Goal: Task Accomplishment & Management: Manage account settings

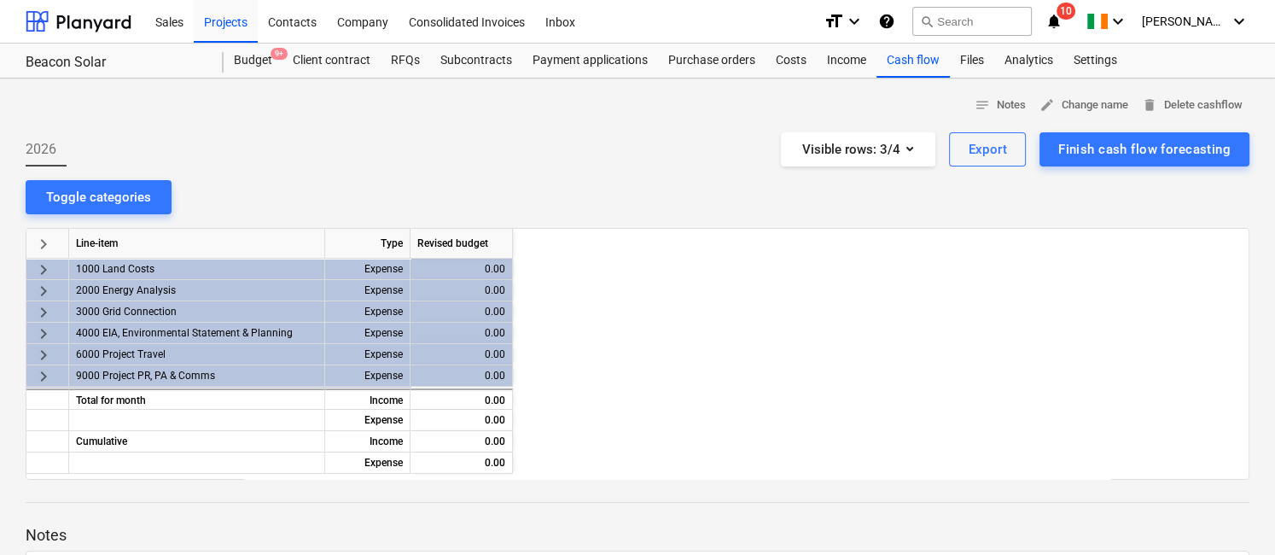
scroll to position [0, 1311]
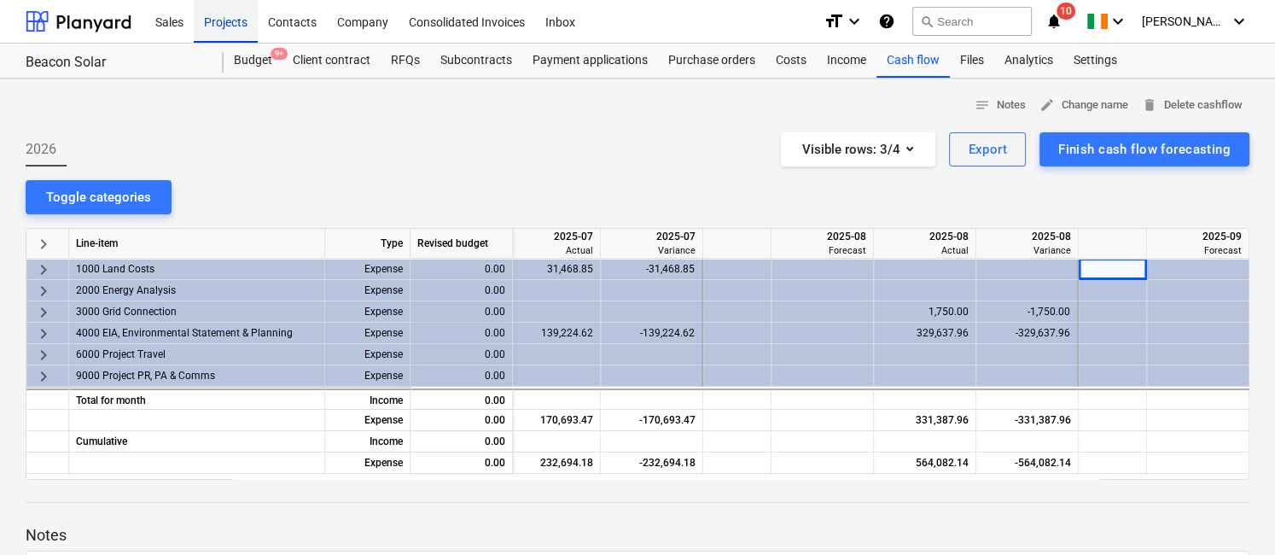
click at [235, 25] on div "Projects" at bounding box center [226, 21] width 64 height 44
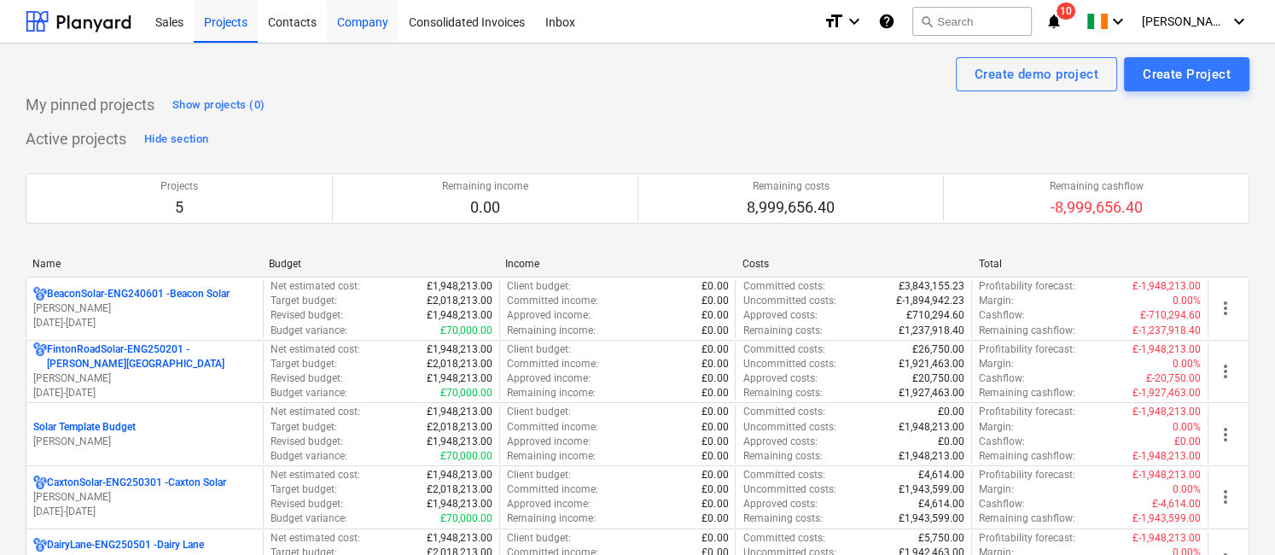
click at [365, 23] on div "Company" at bounding box center [363, 21] width 72 height 44
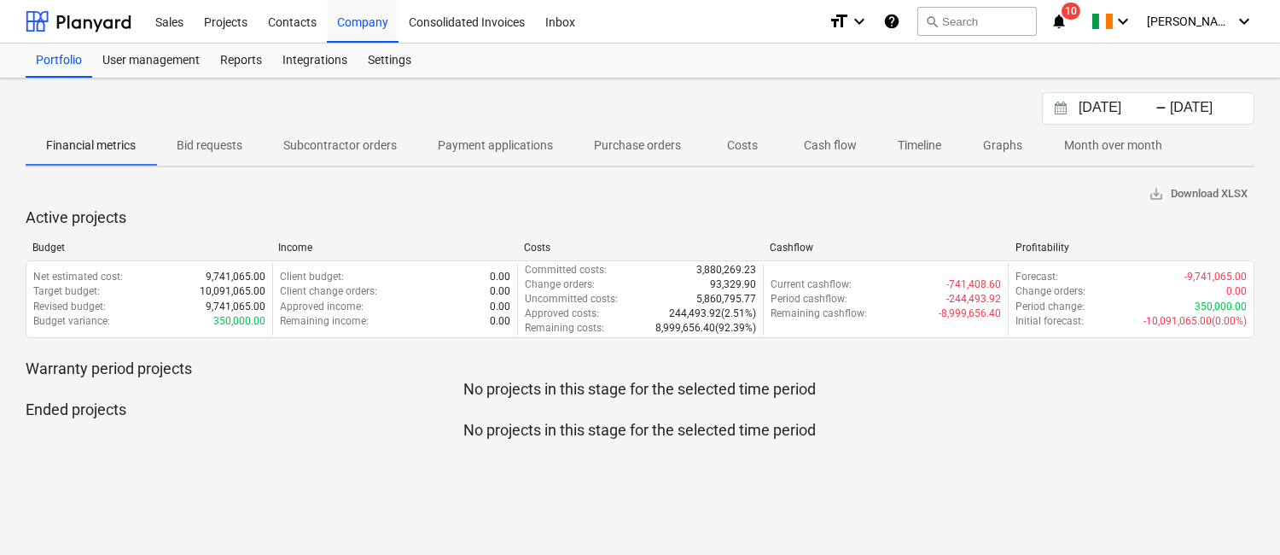
click at [328, 142] on p "Subcontractor orders" at bounding box center [339, 146] width 113 height 18
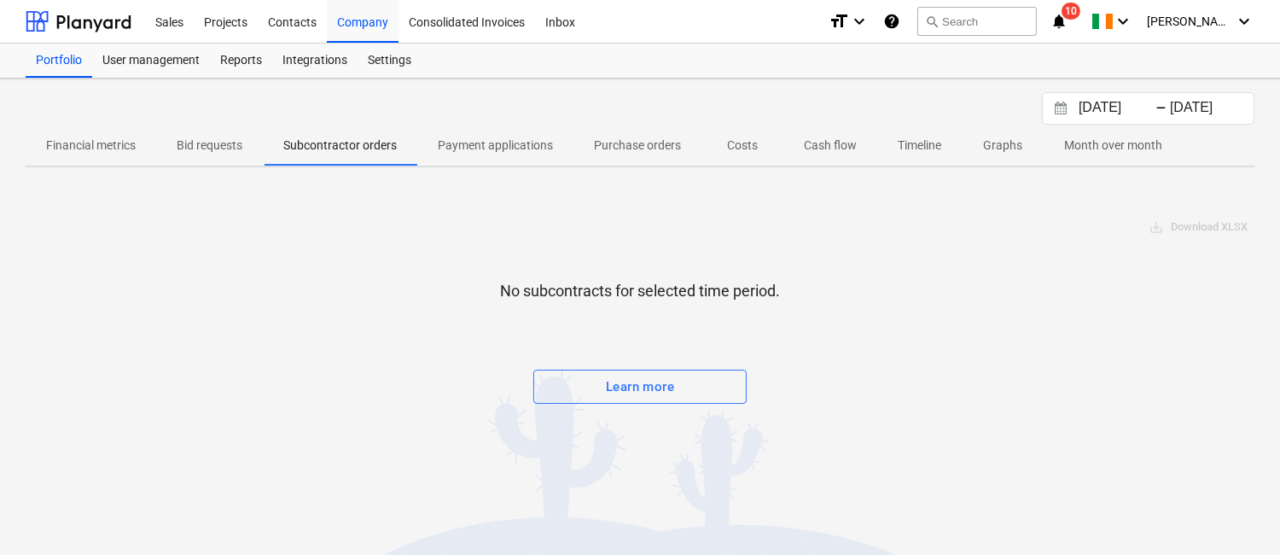
click at [1173, 102] on input "[DATE]" at bounding box center [1209, 108] width 87 height 24
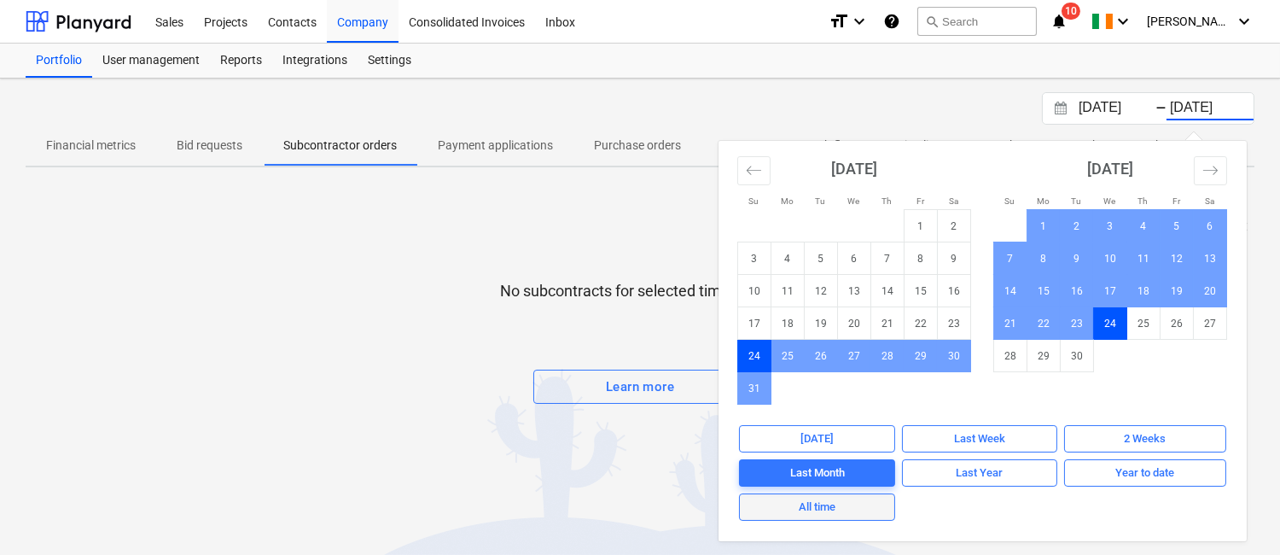
click at [822, 505] on div "All time" at bounding box center [817, 507] width 37 height 20
type input "[DATE]"
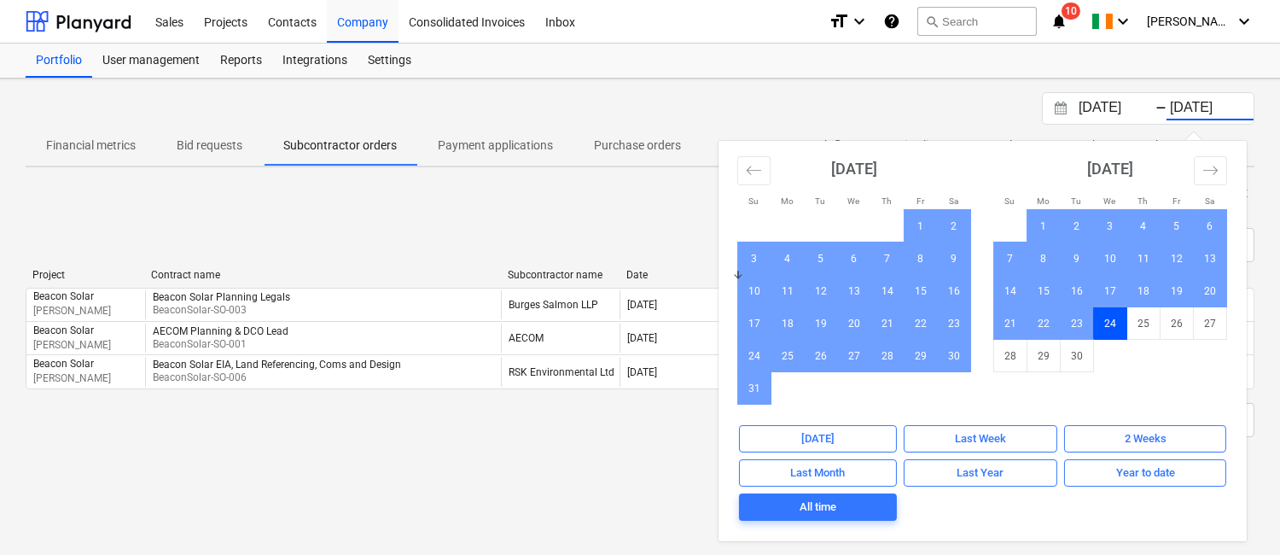
click at [525, 447] on div "< 1 > 50 rows Project Contract name Subcontractor name Date Contracted cost Com…" at bounding box center [640, 332] width 1229 height 250
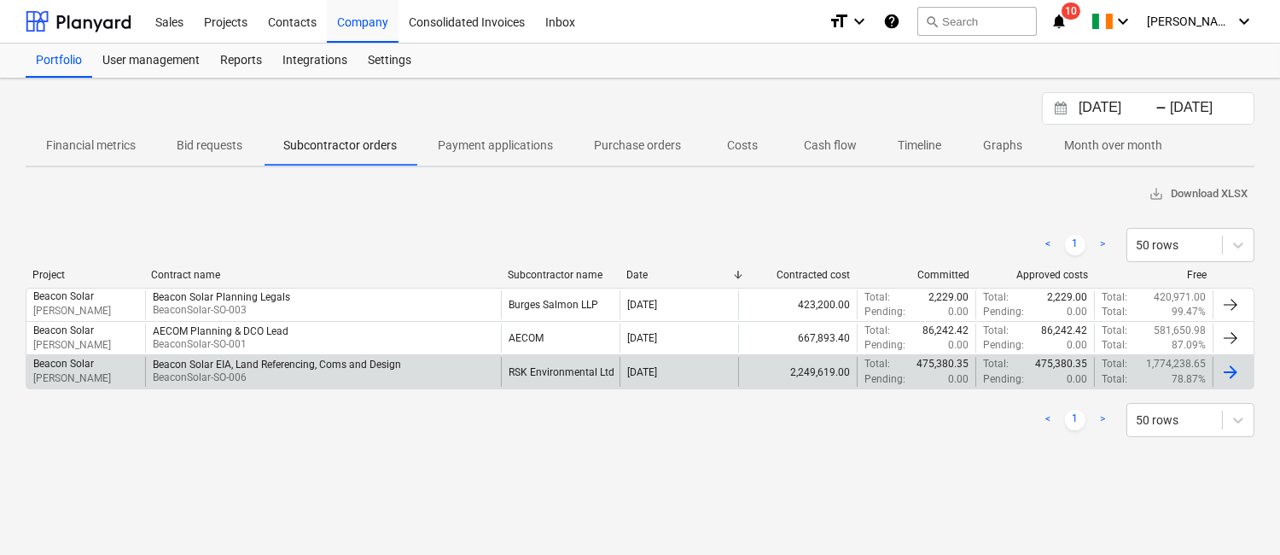
click at [437, 373] on div "Beacon Solar EIA, Land Referencing, Coms and Design BeaconSolar-SO-006" at bounding box center [323, 371] width 356 height 29
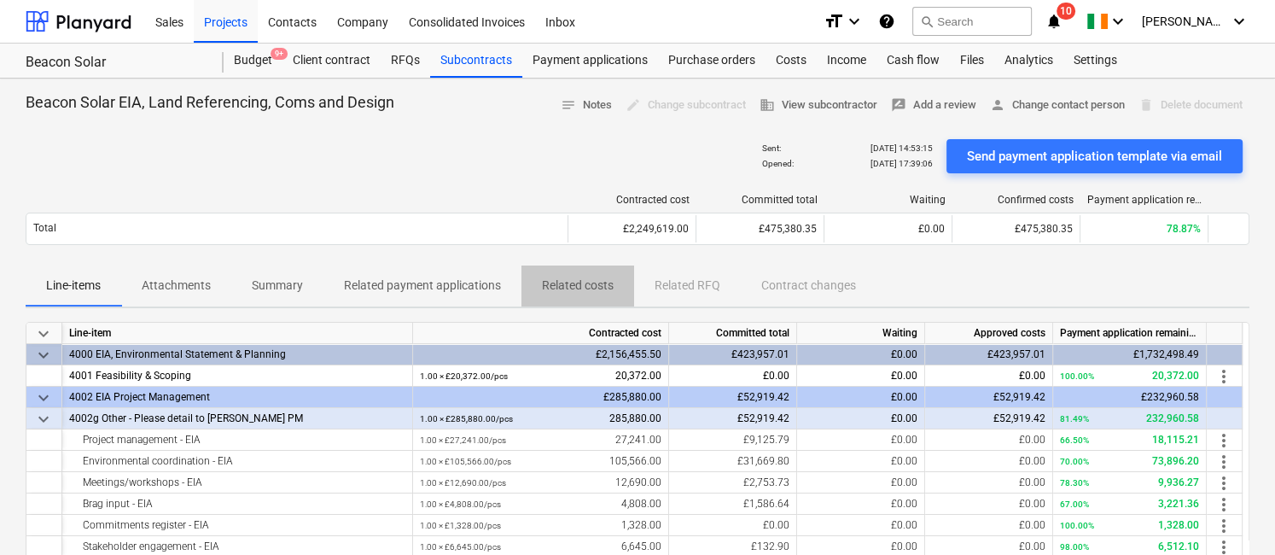
click at [582, 282] on p "Related costs" at bounding box center [578, 285] width 72 height 18
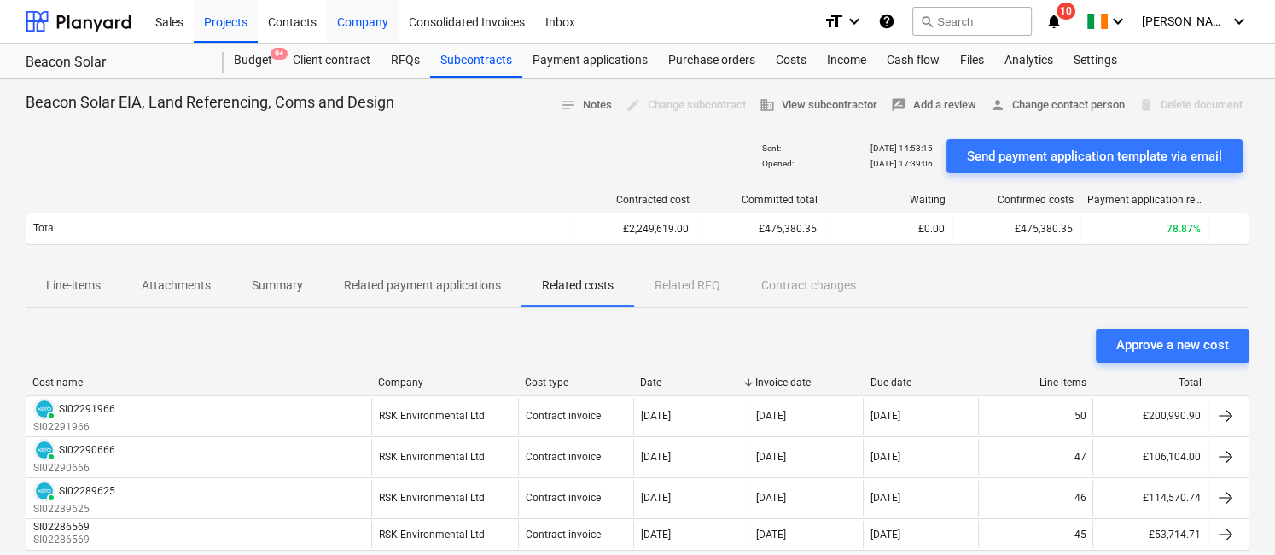
click at [361, 15] on div "Company" at bounding box center [363, 21] width 72 height 44
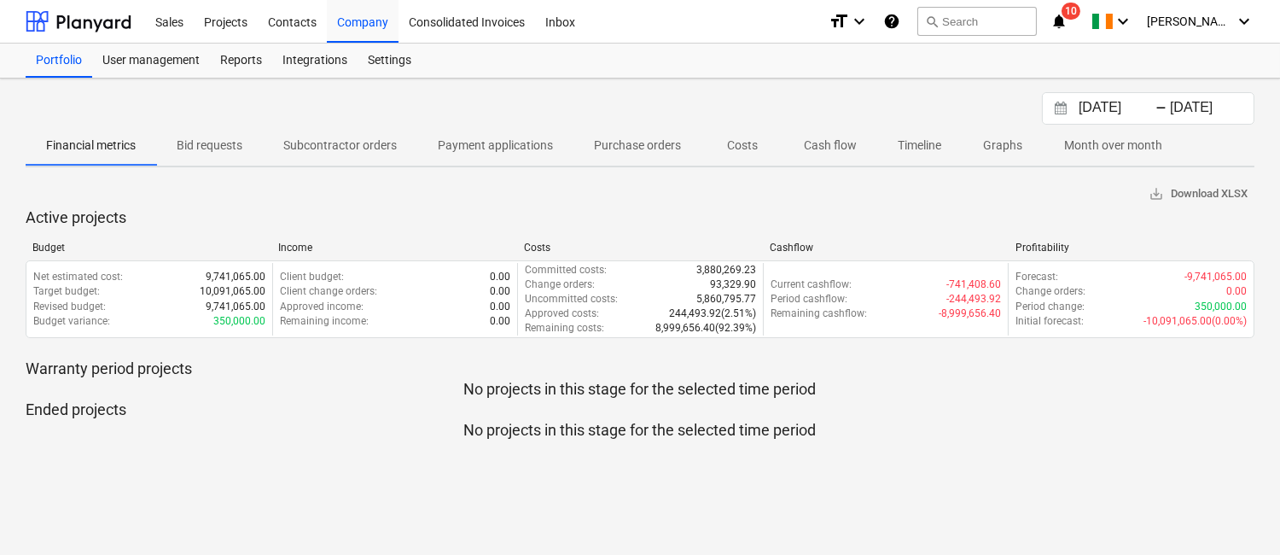
click at [832, 141] on p "Cash flow" at bounding box center [830, 146] width 53 height 18
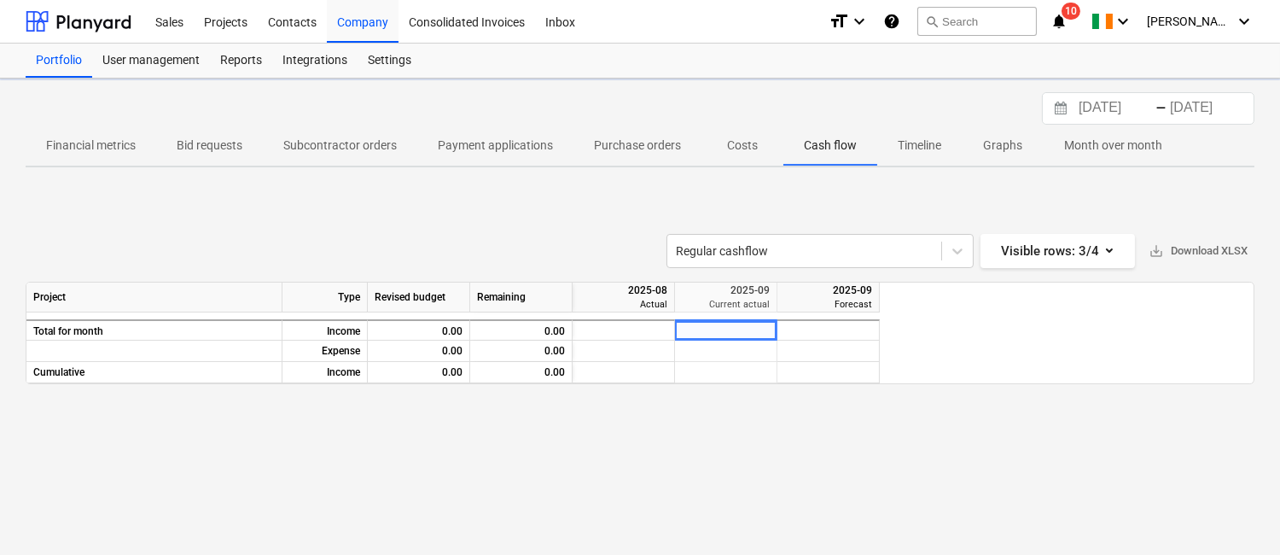
scroll to position [0, 648]
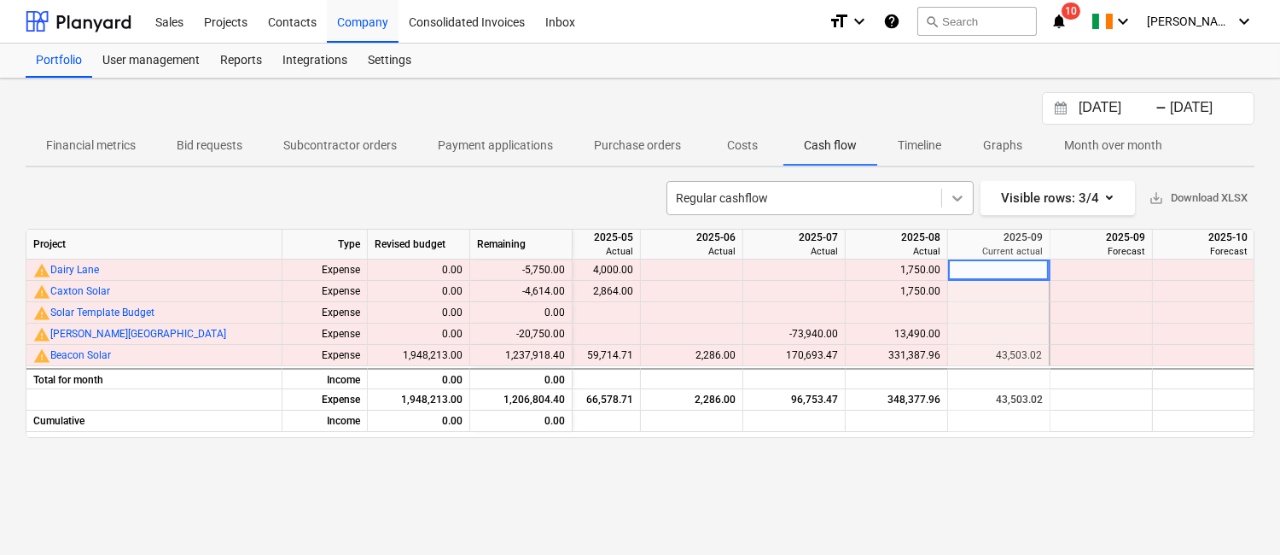
click at [955, 196] on icon at bounding box center [957, 198] width 10 height 6
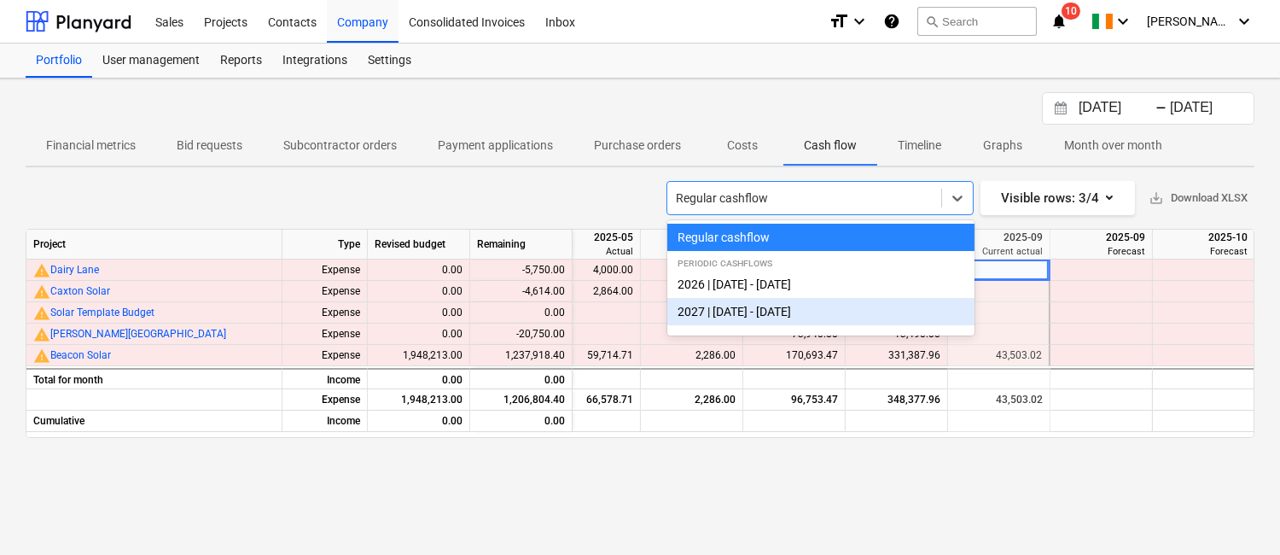
click at [833, 316] on div "2027 | [DATE] - [DATE]" at bounding box center [820, 311] width 307 height 27
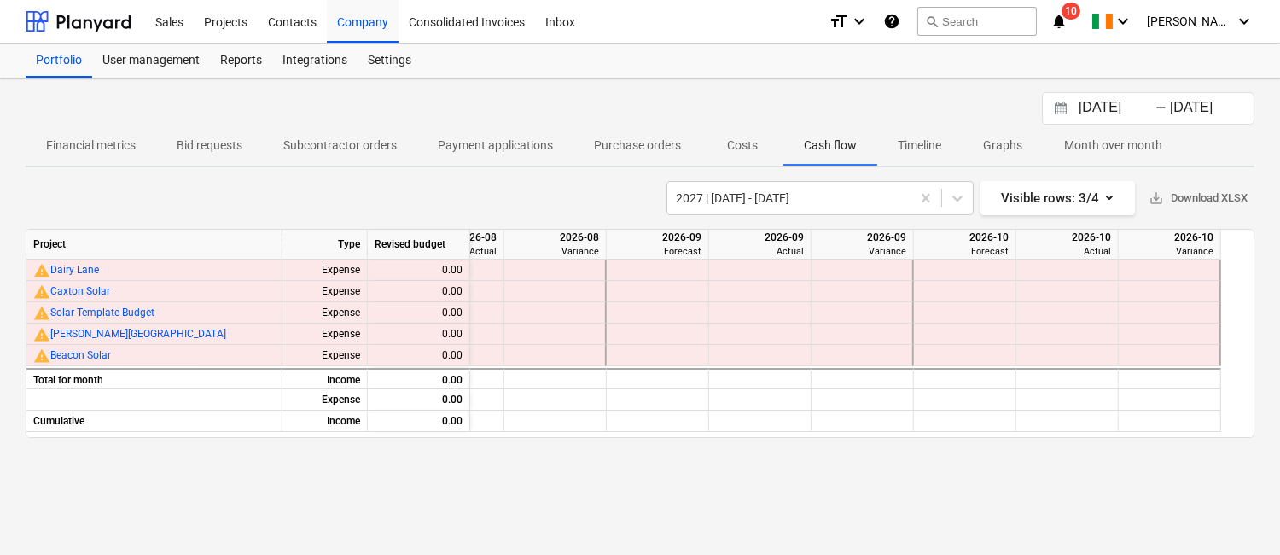
scroll to position [0, 1118]
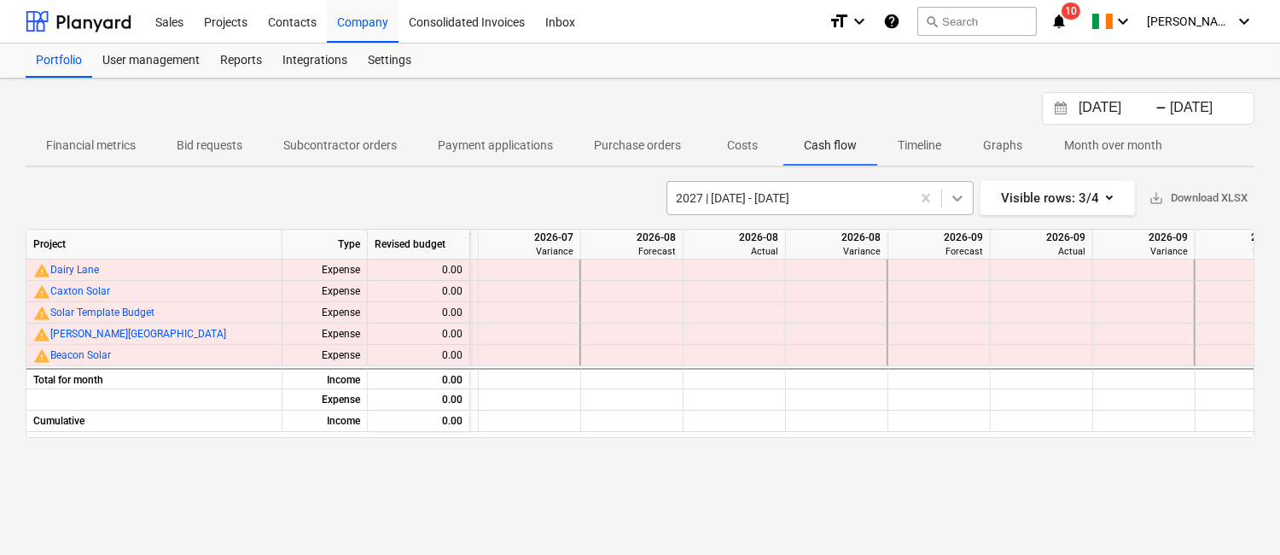
click at [955, 193] on icon at bounding box center [957, 197] width 17 height 17
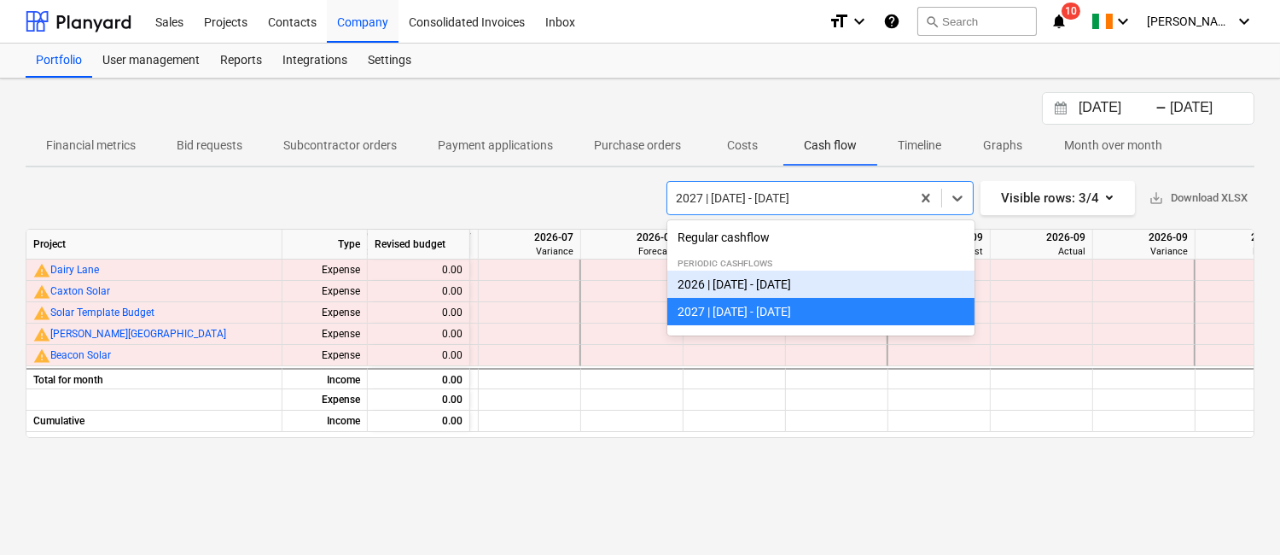
click at [846, 287] on div "2026 | [DATE] - [DATE]" at bounding box center [820, 283] width 307 height 27
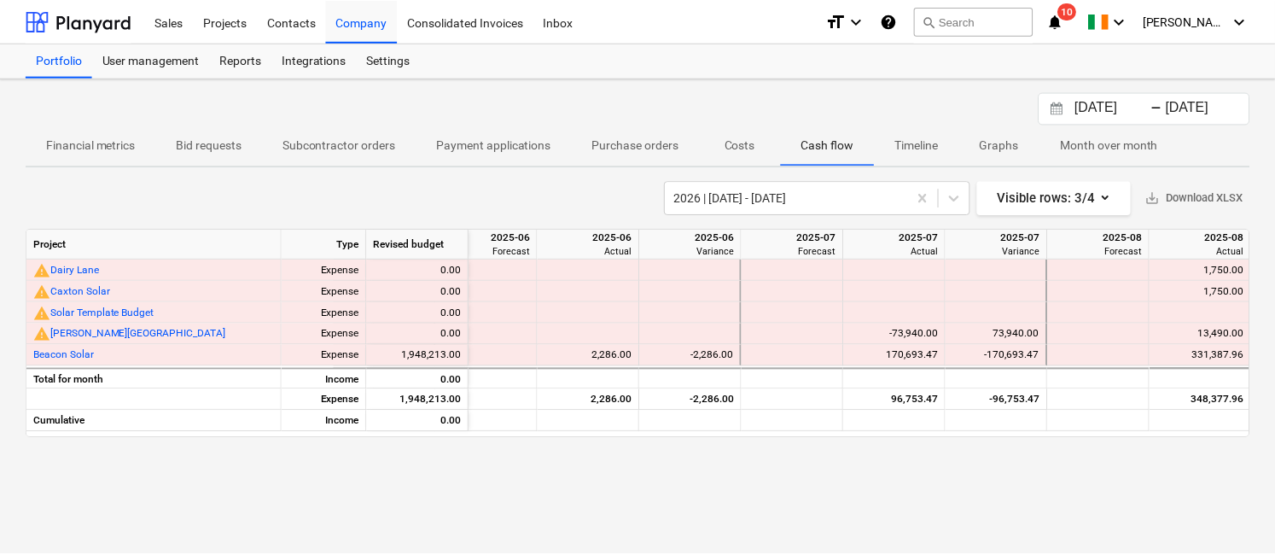
scroll to position [0, 638]
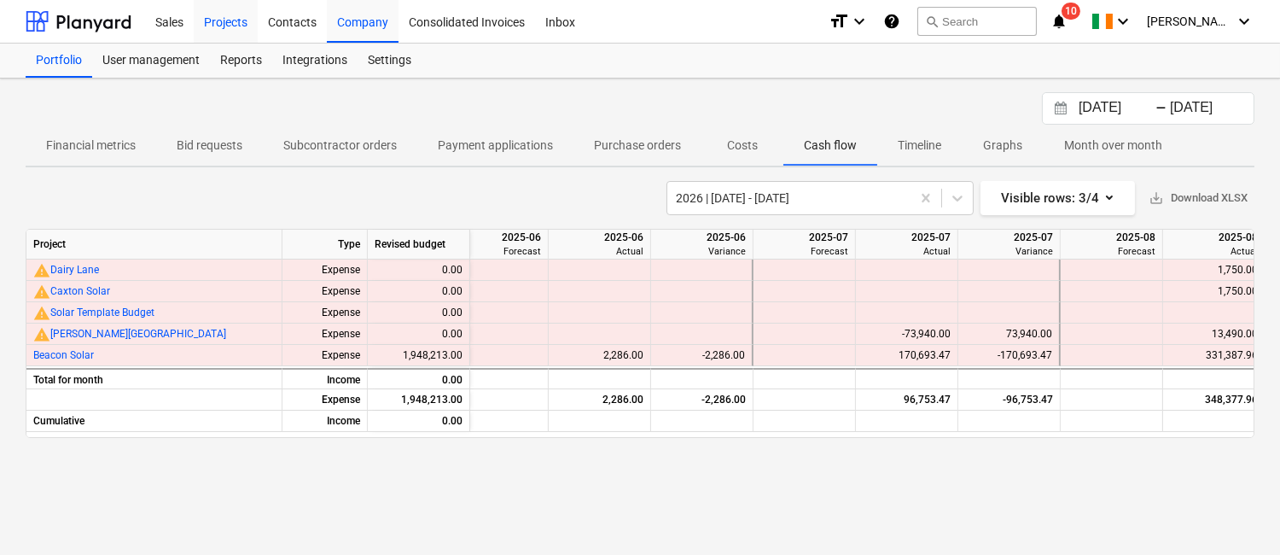
click at [233, 30] on div "Projects" at bounding box center [226, 21] width 64 height 44
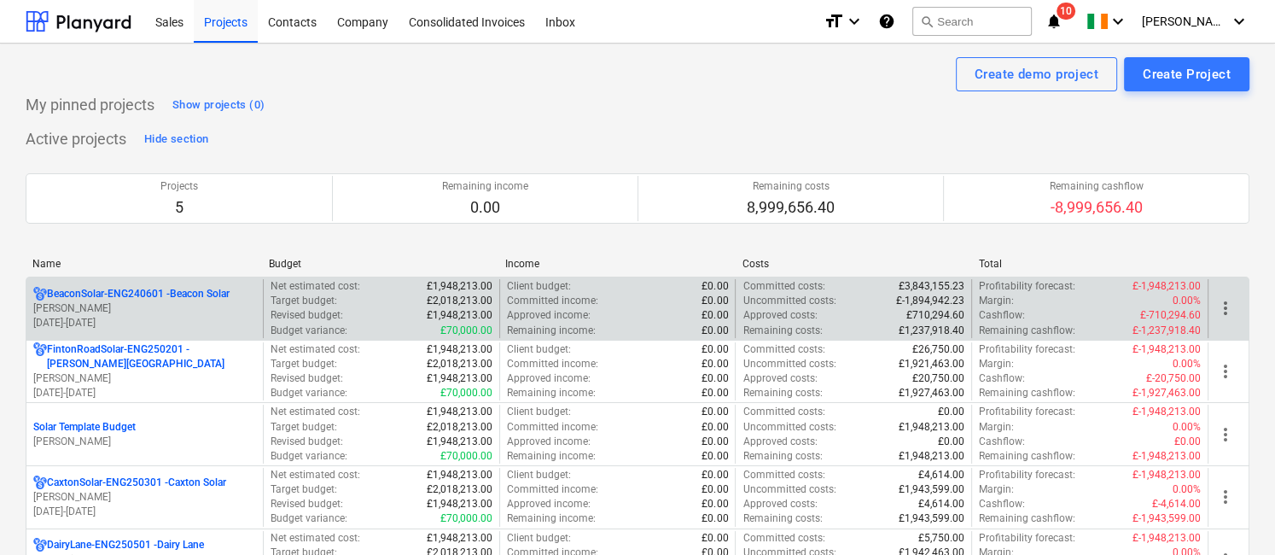
click at [191, 294] on p "BeaconSolar-ENG240601 - Beacon Solar" at bounding box center [138, 294] width 183 height 15
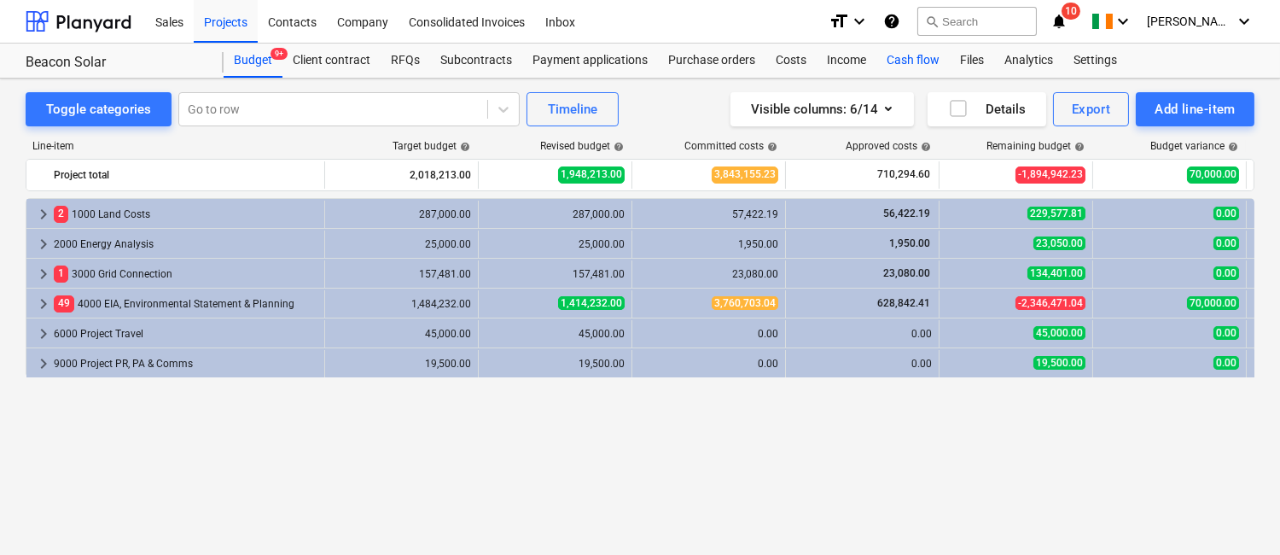
click at [924, 54] on div "Cash flow" at bounding box center [912, 61] width 73 height 34
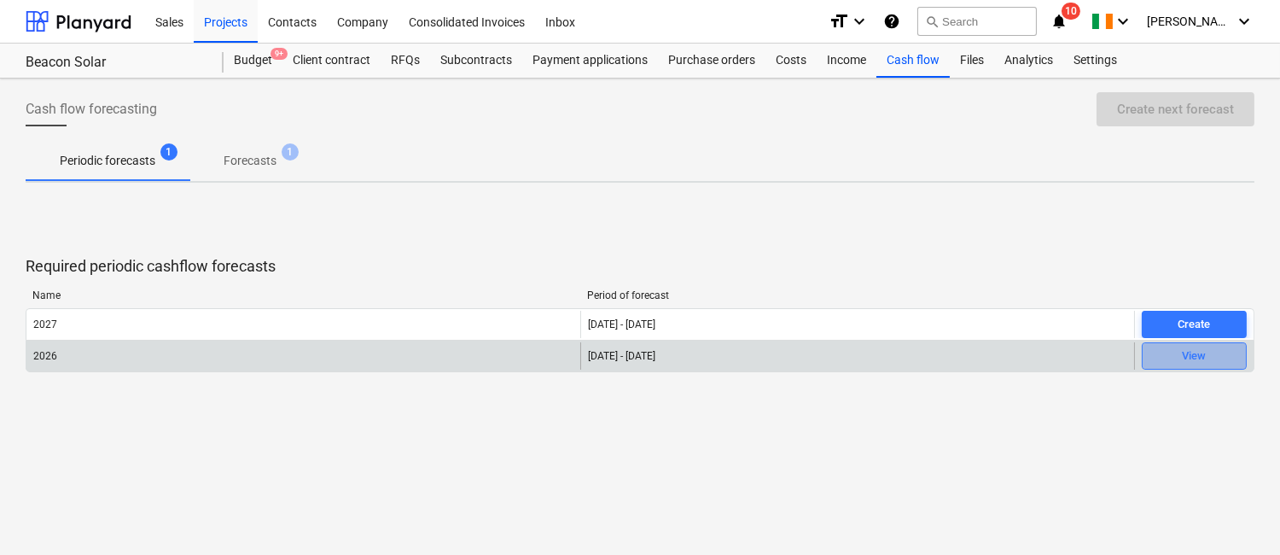
click at [1210, 358] on span "View" at bounding box center [1194, 356] width 90 height 20
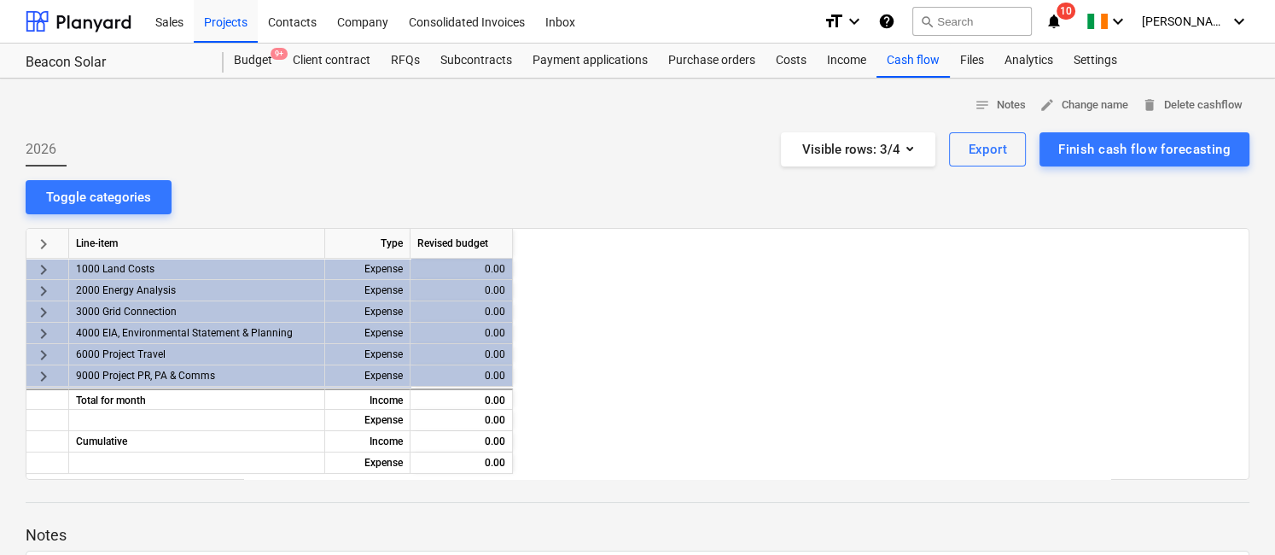
scroll to position [0, 1877]
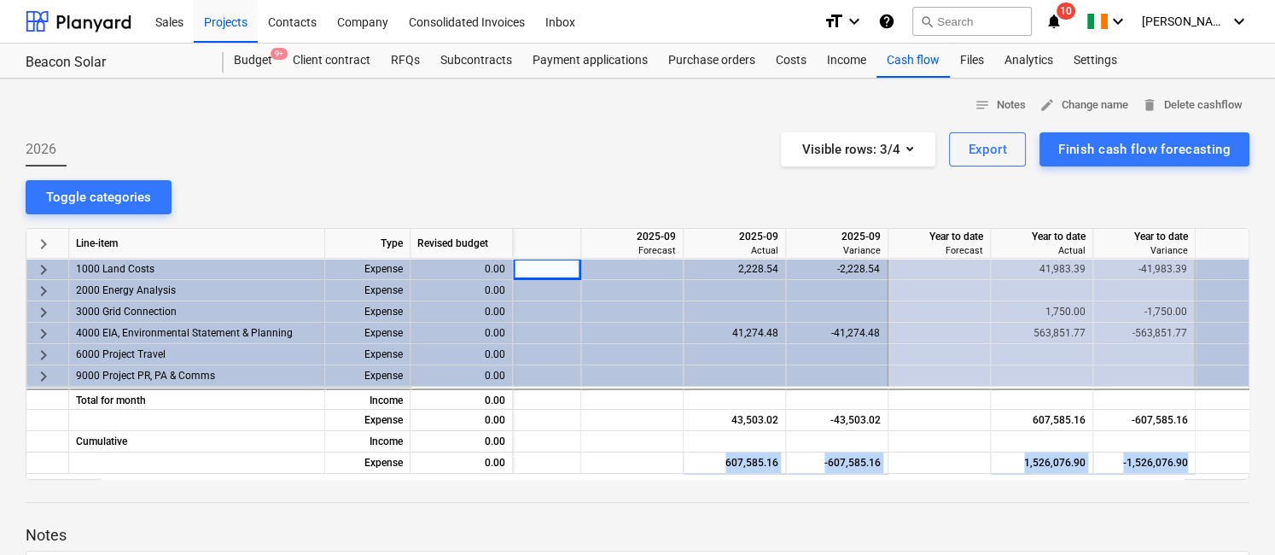
drag, startPoint x: 523, startPoint y: 471, endPoint x: 375, endPoint y: 481, distance: 148.8
click at [375, 481] on div "notes Notes edit Change name delete Delete cashflow 2026 Visible rows : 3/4 Exp…" at bounding box center [637, 398] width 1275 height 641
drag, startPoint x: 375, startPoint y: 481, endPoint x: 560, endPoint y: 186, distance: 348.5
click at [560, 186] on div "notes Notes edit Change name delete Delete cashflow 2026 Visible rows : 3/4 Exp…" at bounding box center [637, 398] width 1275 height 641
drag, startPoint x: 488, startPoint y: 469, endPoint x: 417, endPoint y: 471, distance: 70.8
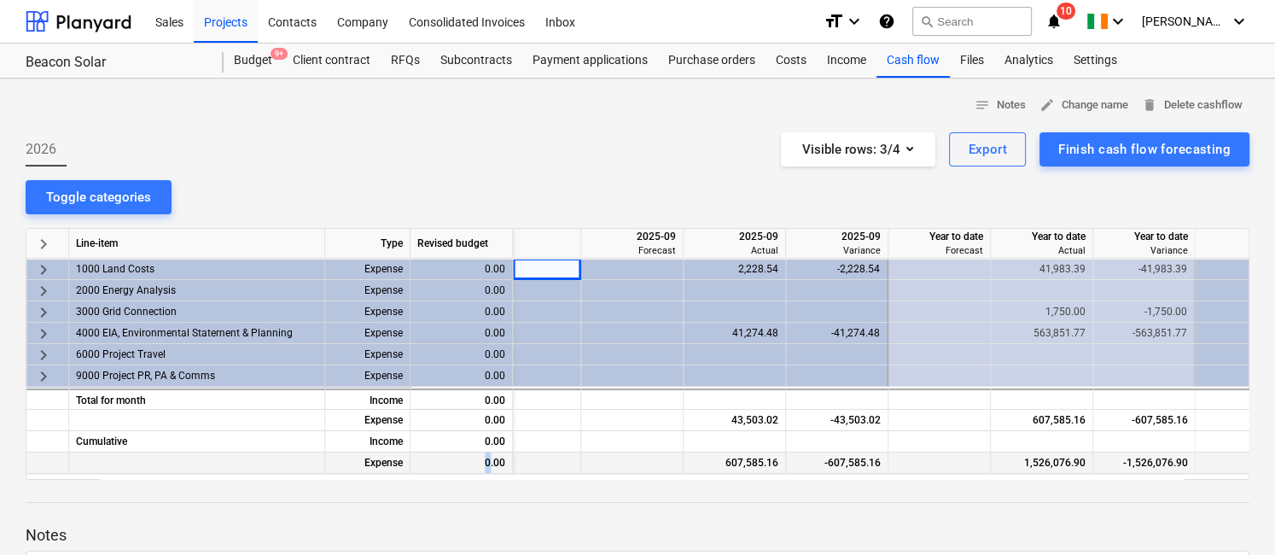
click at [417, 471] on div "0.00" at bounding box center [461, 462] width 102 height 21
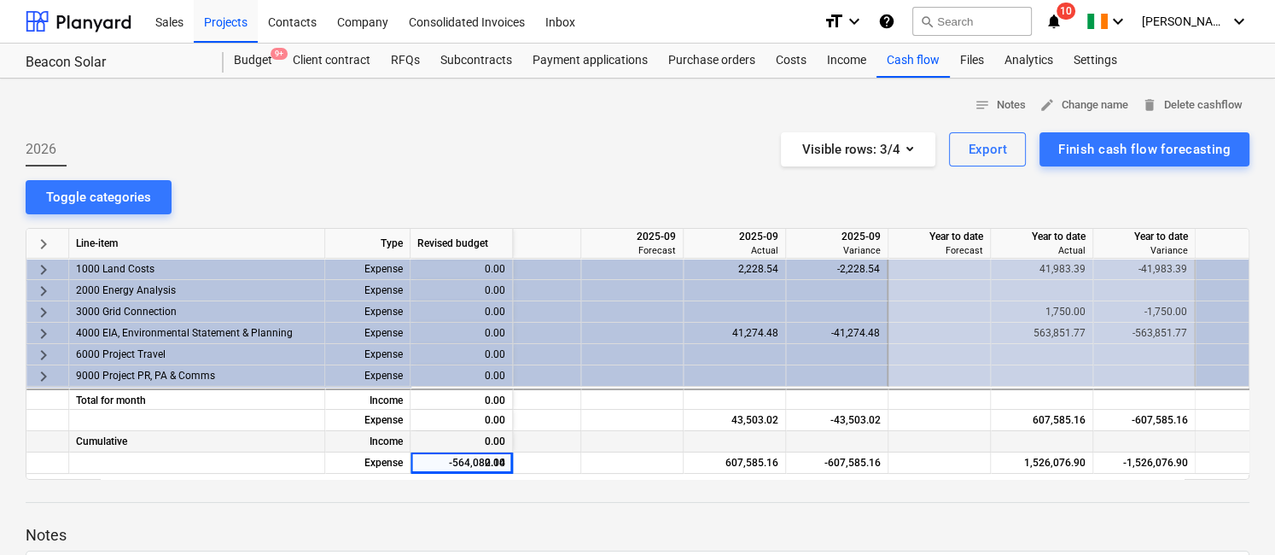
drag, startPoint x: 417, startPoint y: 471, endPoint x: 675, endPoint y: 441, distance: 259.4
click at [625, 472] on div "keyboard_arrow_right Line-item Type Revised budget 2025-08 Variance 2025-09 For…" at bounding box center [638, 354] width 1224 height 252
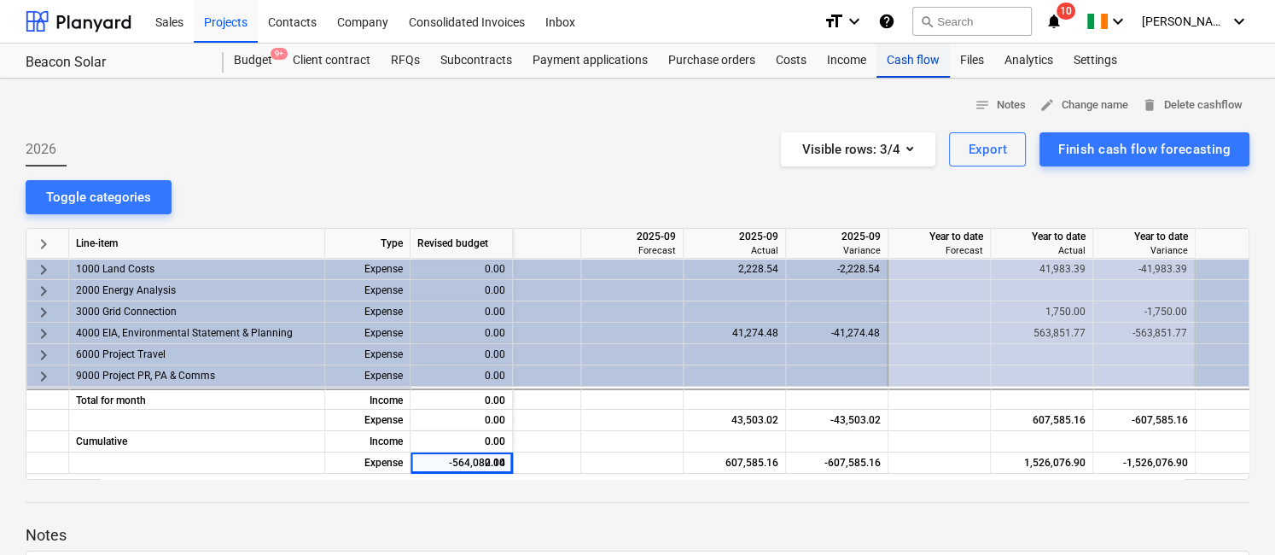
click at [890, 55] on div "Cash flow" at bounding box center [912, 61] width 73 height 34
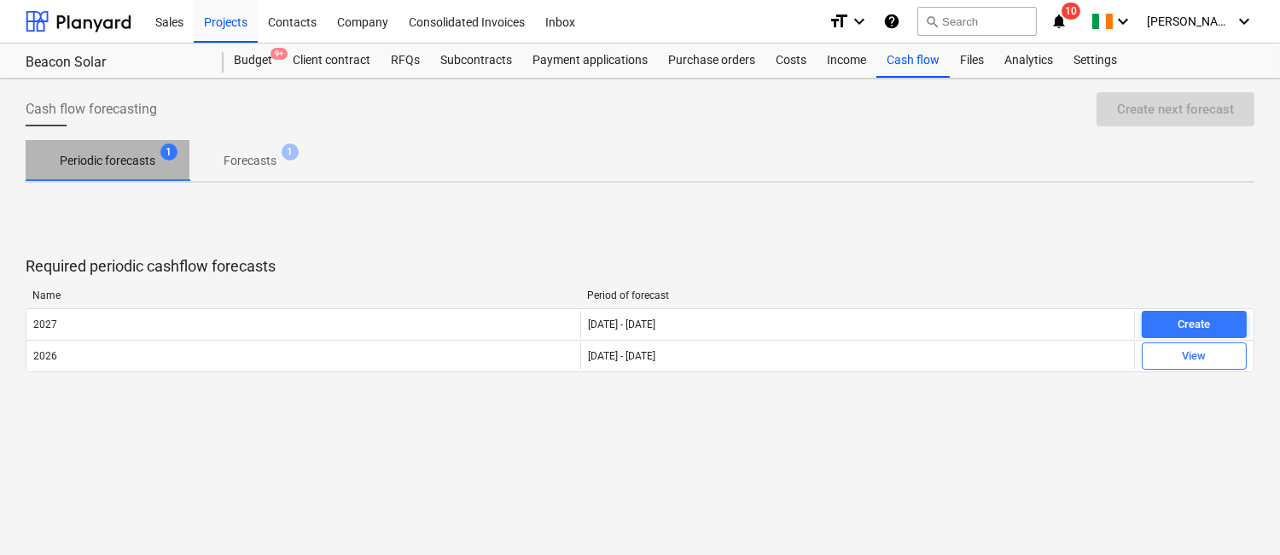
click at [126, 149] on span "Periodic forecasts 1" at bounding box center [108, 160] width 164 height 31
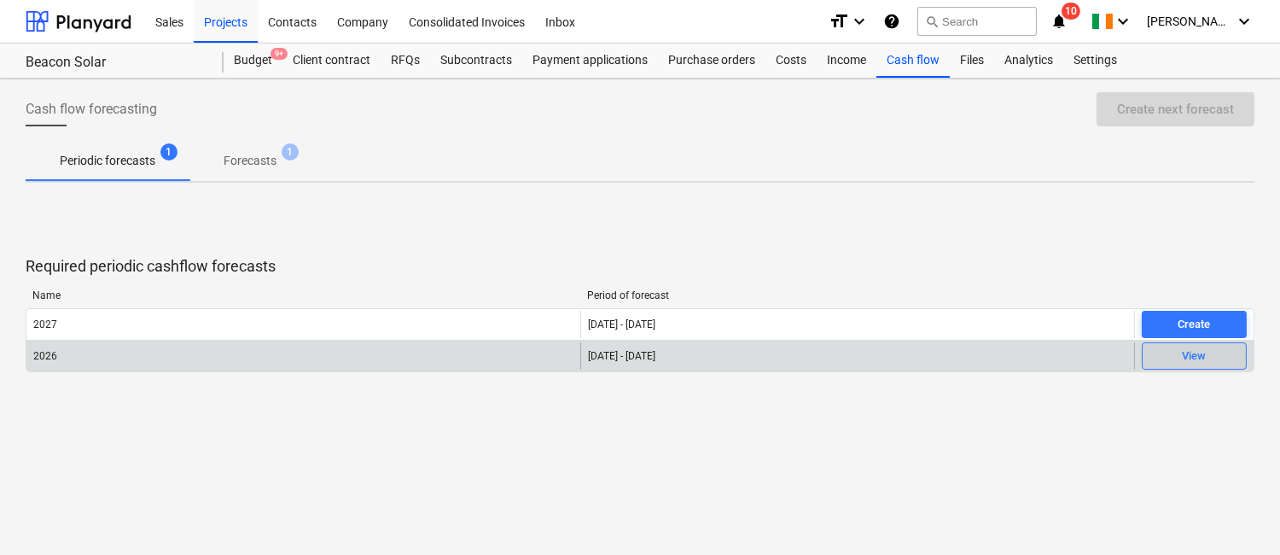
click at [1188, 351] on div "View" at bounding box center [1195, 356] width 24 height 20
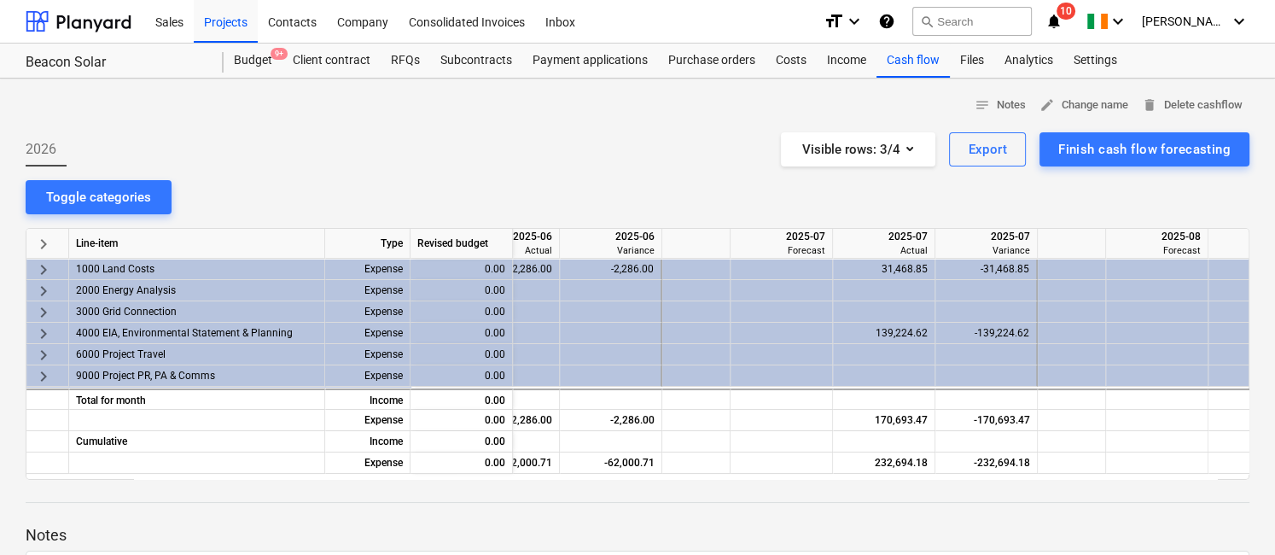
scroll to position [0, 978]
click at [109, 186] on div "Toggle categories" at bounding box center [98, 197] width 105 height 22
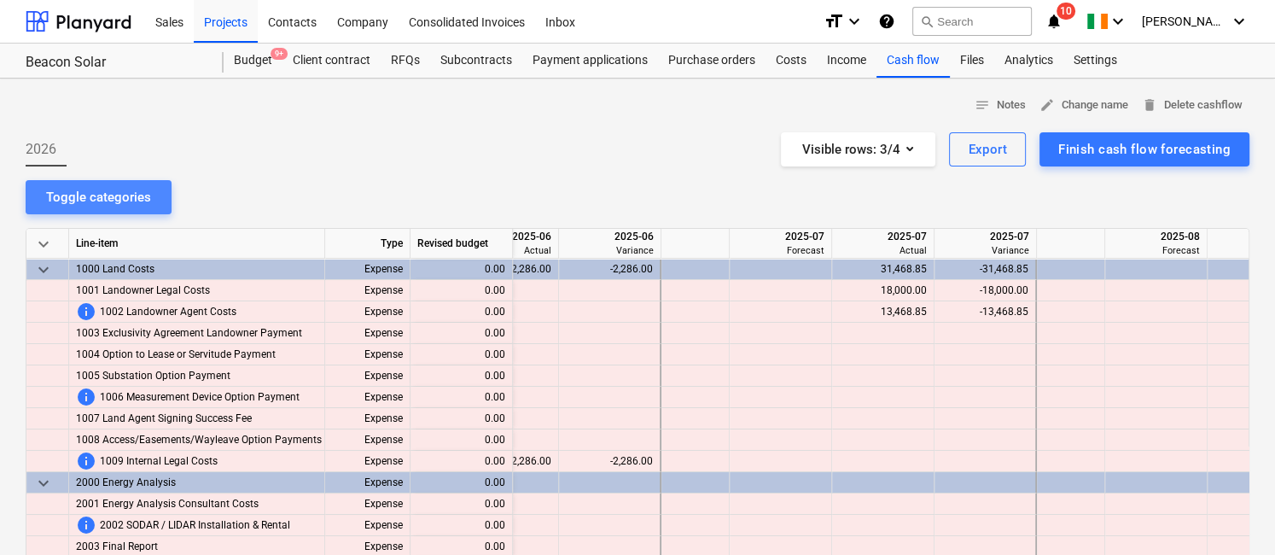
click at [109, 186] on div "Toggle categories" at bounding box center [98, 197] width 105 height 22
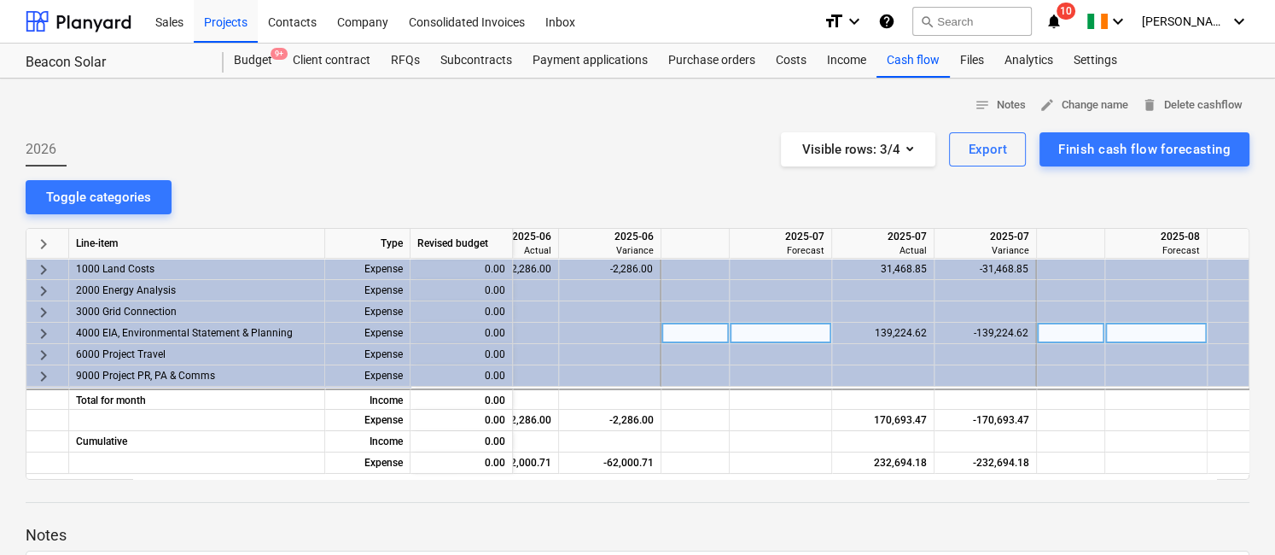
click at [719, 325] on div at bounding box center [695, 333] width 68 height 21
type input "140000"
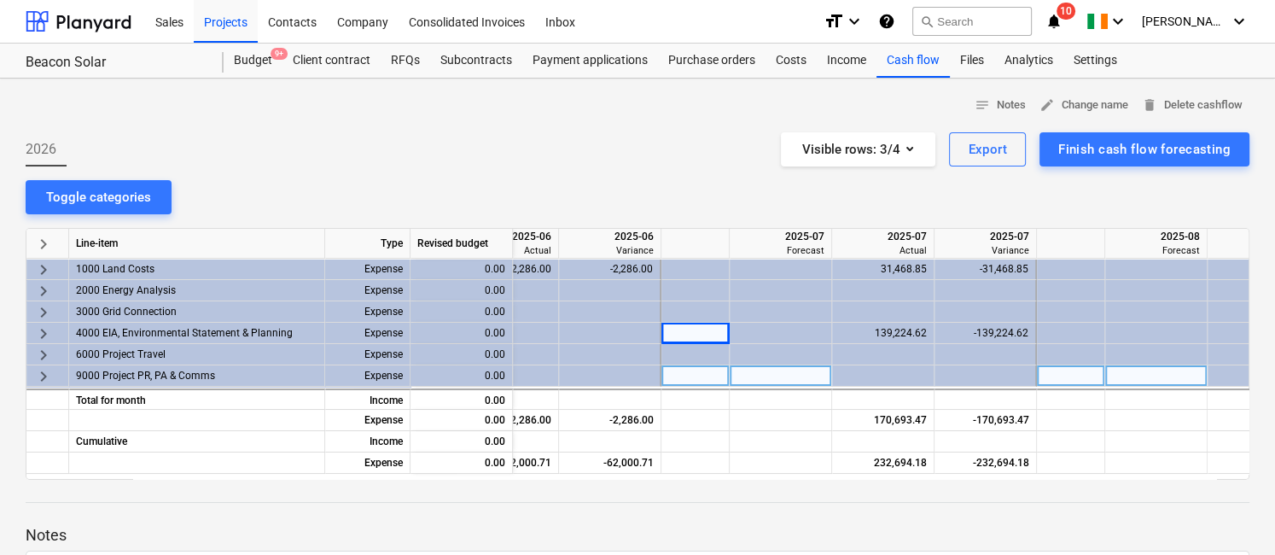
click at [769, 368] on div at bounding box center [781, 375] width 102 height 21
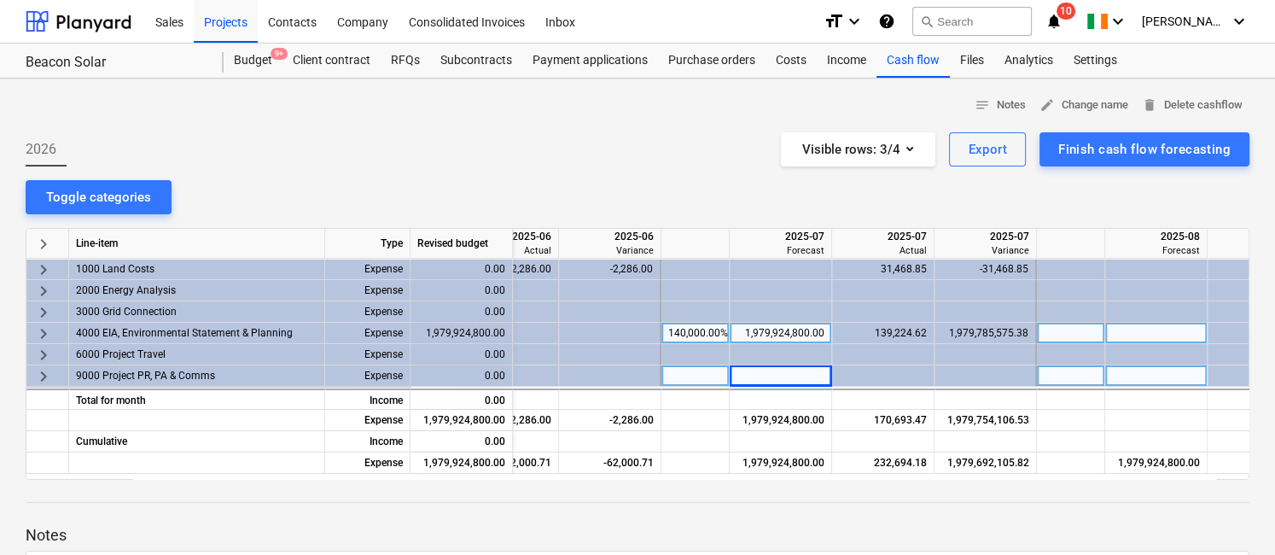
click at [764, 332] on div "1,979,924,800.00" at bounding box center [780, 333] width 88 height 21
click at [764, 332] on input "1979924800" at bounding box center [781, 333] width 102 height 20
type input "140000"
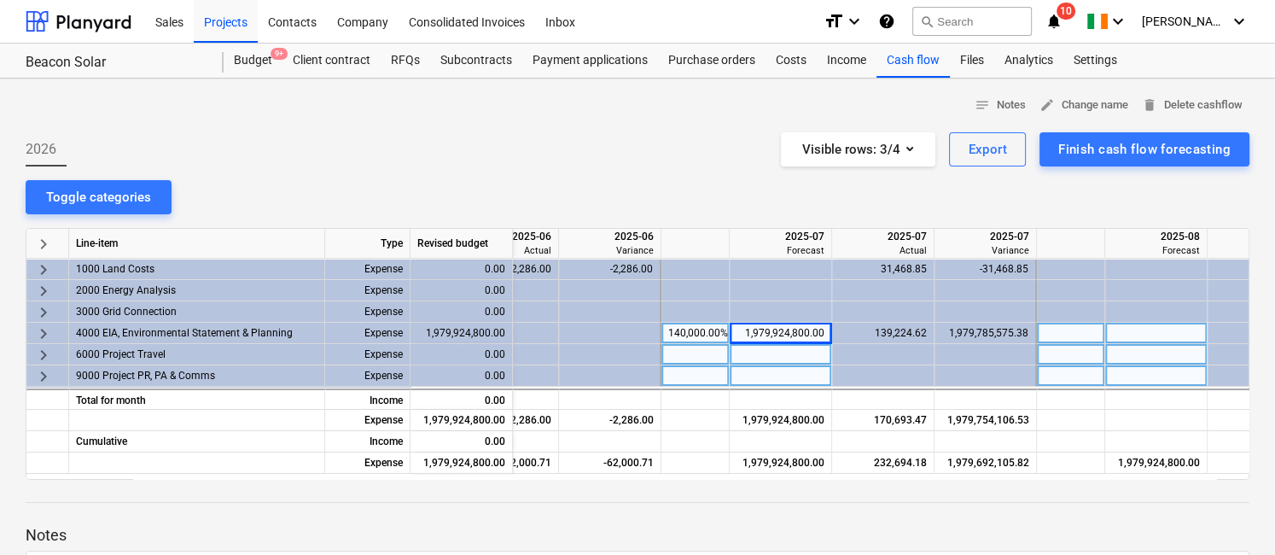
click at [770, 358] on div at bounding box center [781, 354] width 102 height 21
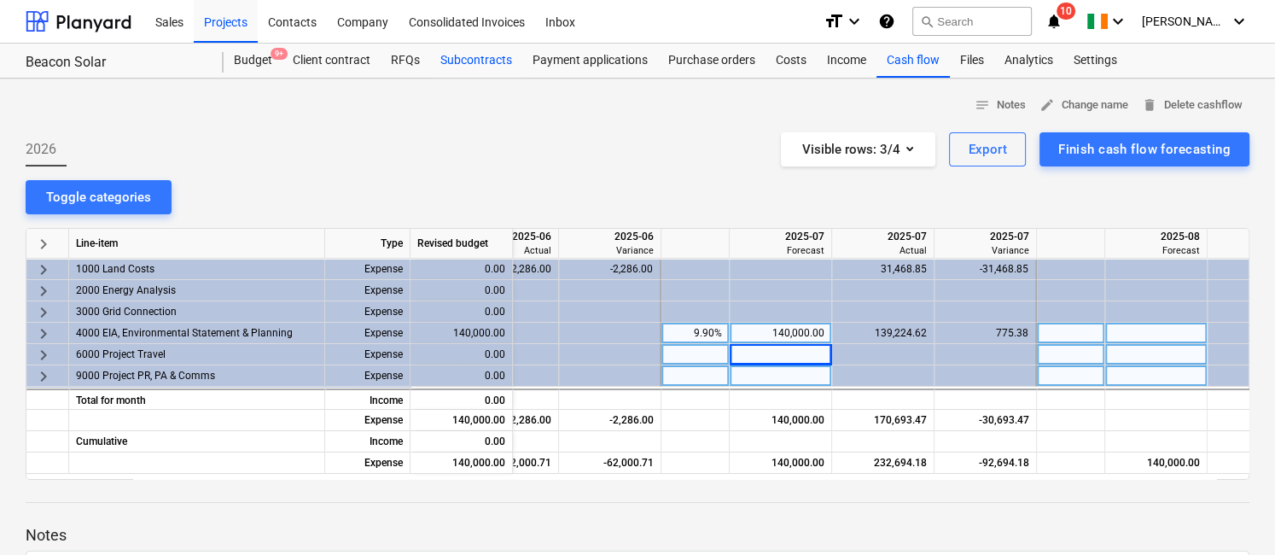
click at [482, 60] on div "Subcontracts" at bounding box center [476, 61] width 92 height 34
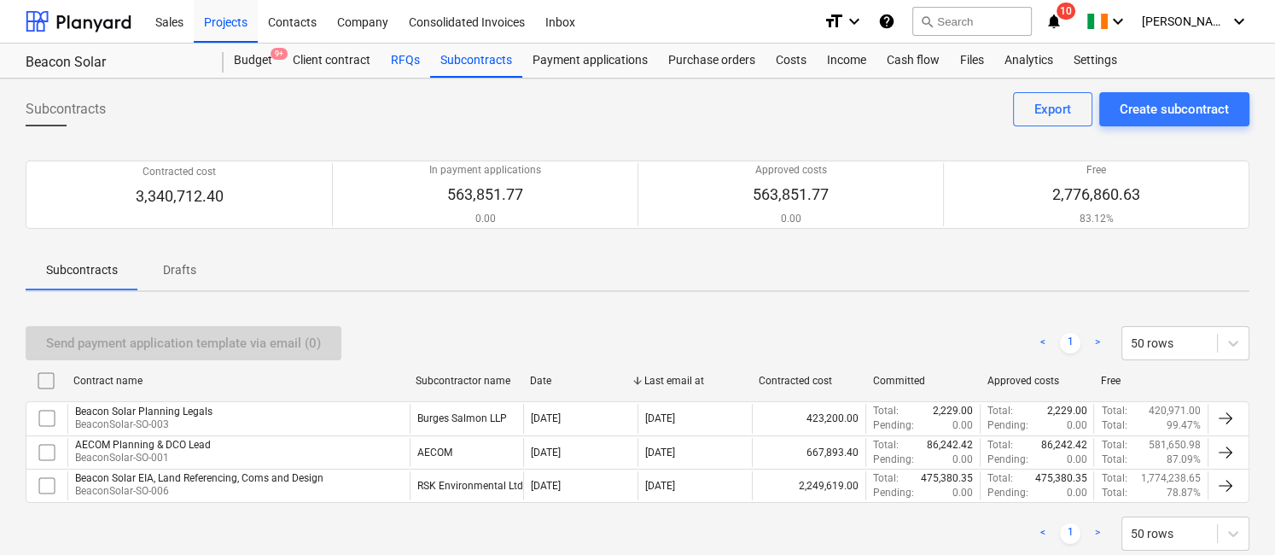
click at [405, 57] on div "RFQs" at bounding box center [405, 61] width 49 height 34
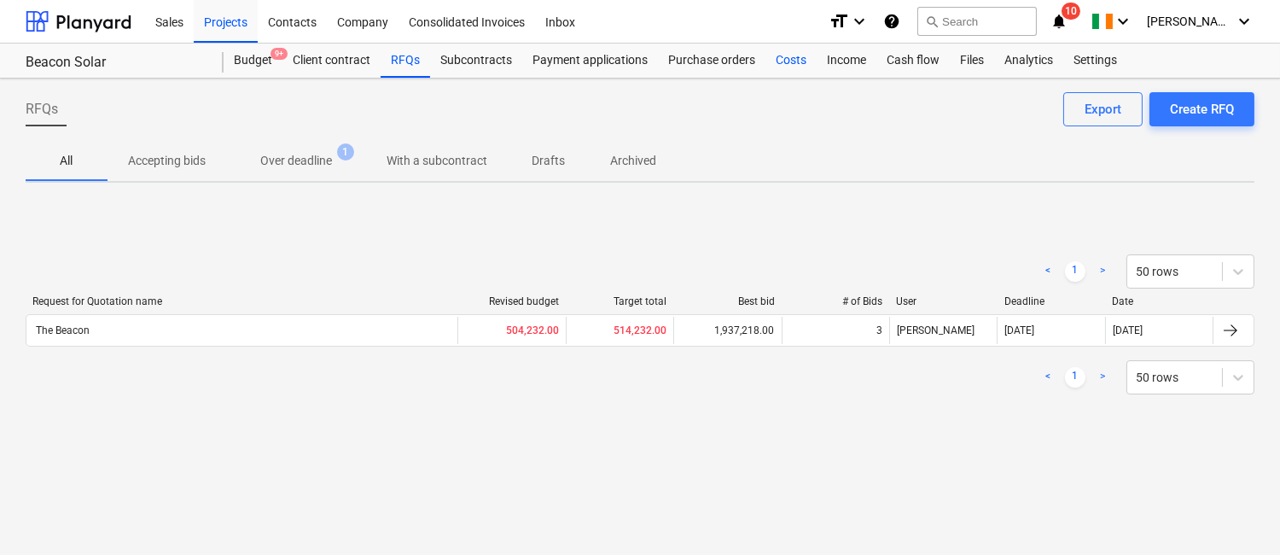
click at [781, 61] on div "Costs" at bounding box center [790, 61] width 51 height 34
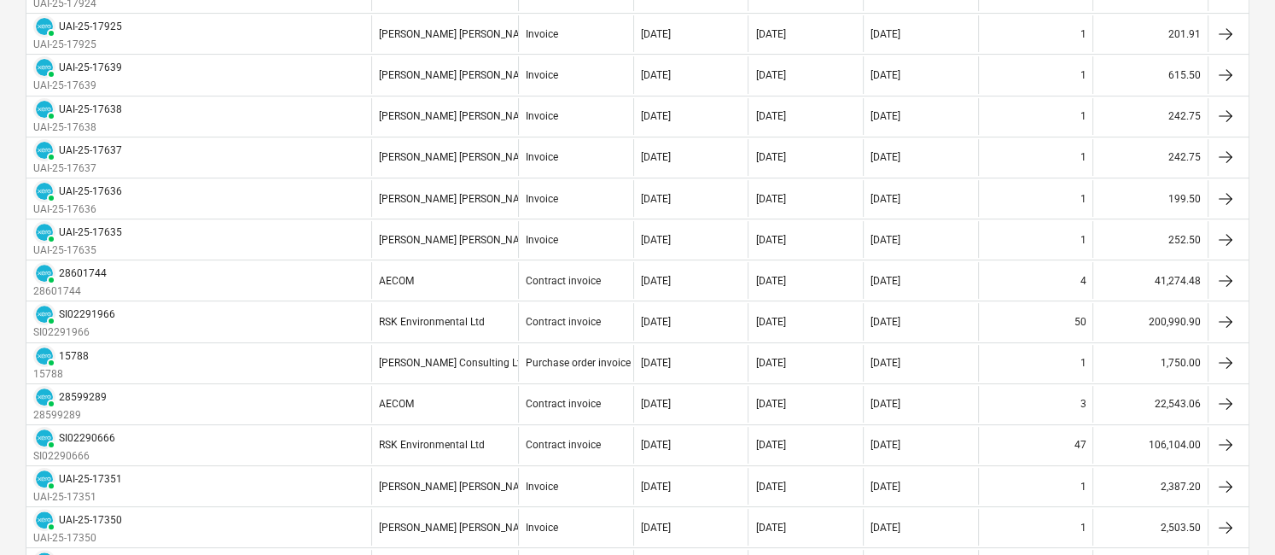
scroll to position [349, 0]
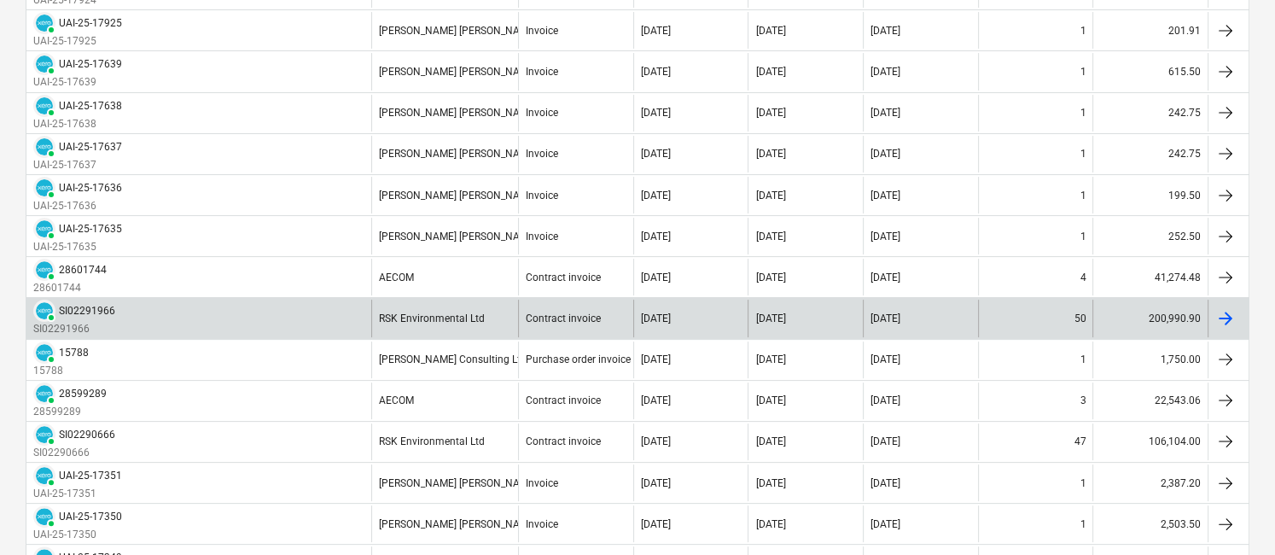
click at [554, 306] on div "Contract invoice" at bounding box center [575, 317] width 115 height 37
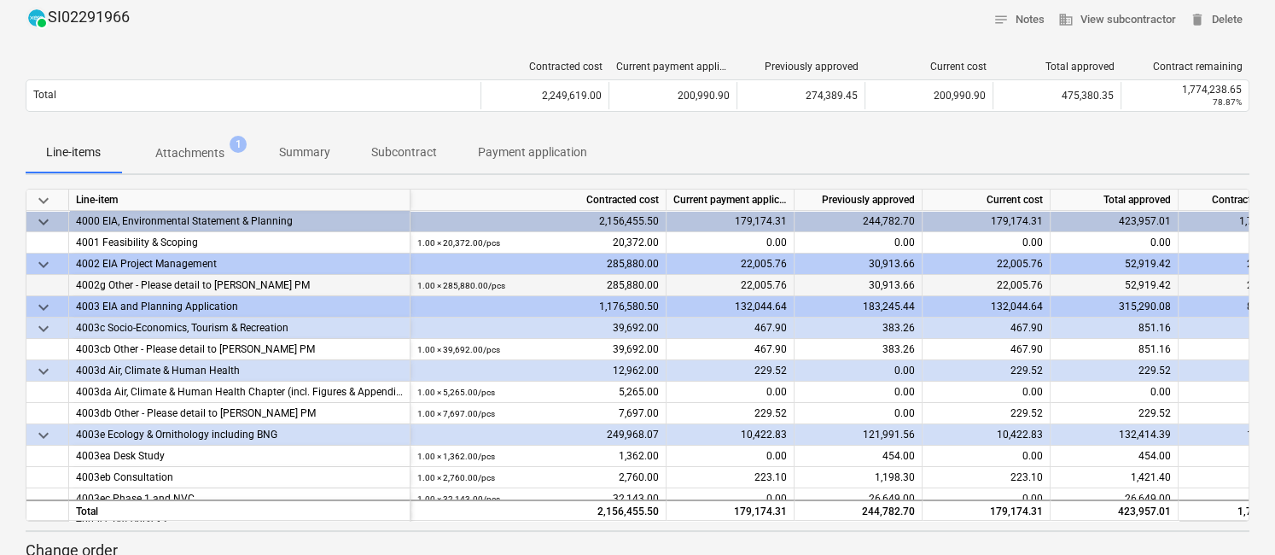
drag, startPoint x: 219, startPoint y: 276, endPoint x: 188, endPoint y: 277, distance: 31.6
click at [219, 279] on span "4002g Other - Please detail to [PERSON_NAME] PM" at bounding box center [193, 285] width 234 height 12
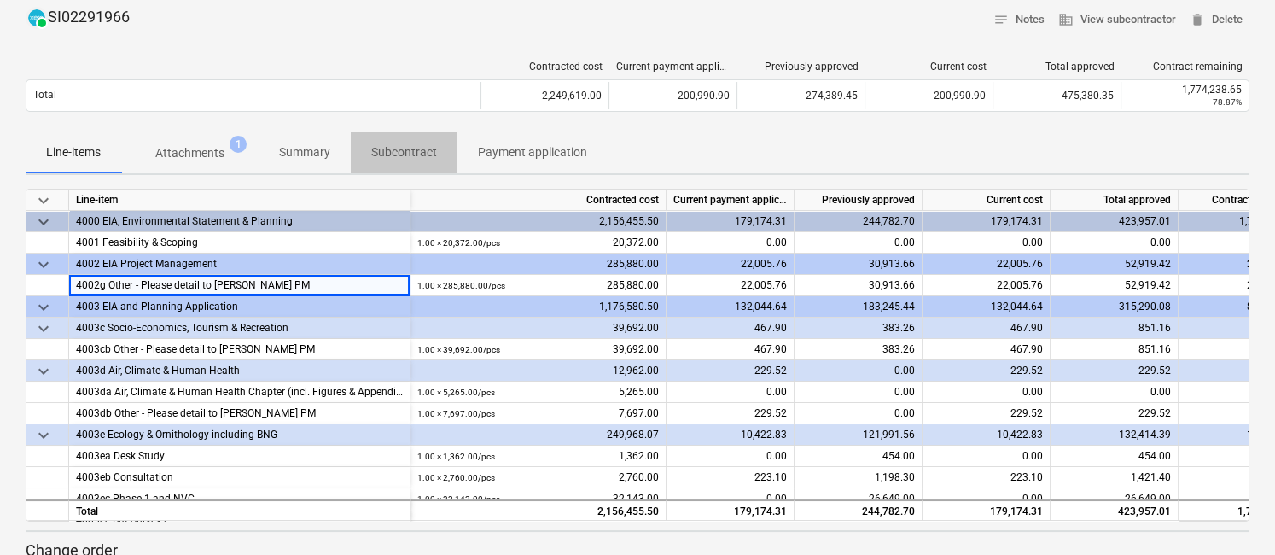
click at [416, 143] on p "Subcontract" at bounding box center [404, 152] width 66 height 18
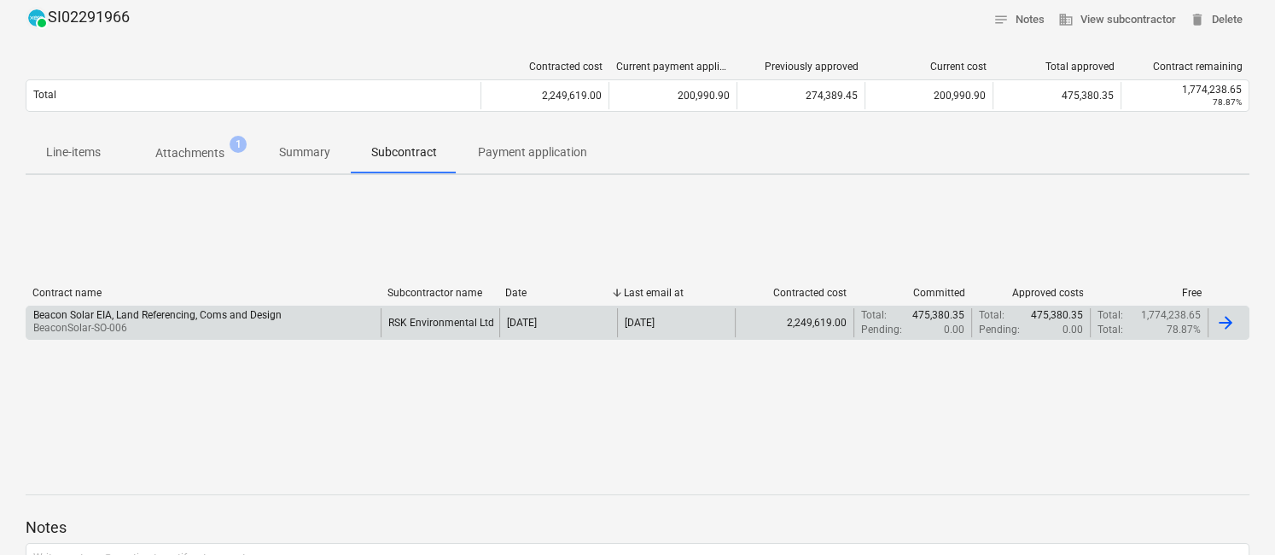
click at [179, 311] on div "Beacon Solar EIA, Land Referencing, Coms and Design" at bounding box center [157, 315] width 248 height 12
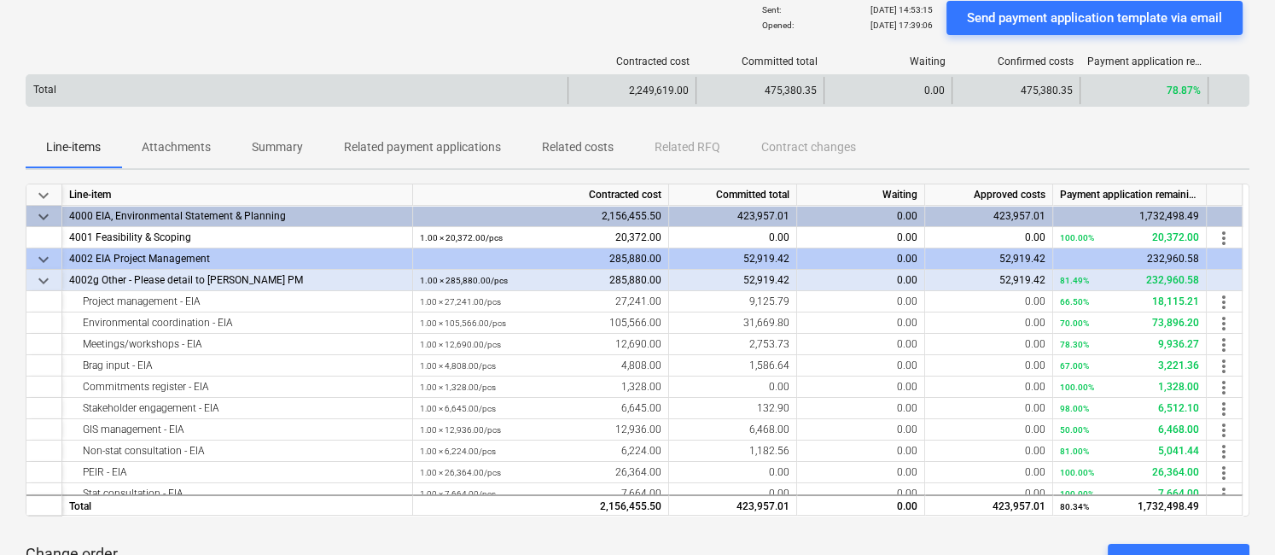
scroll to position [141, 0]
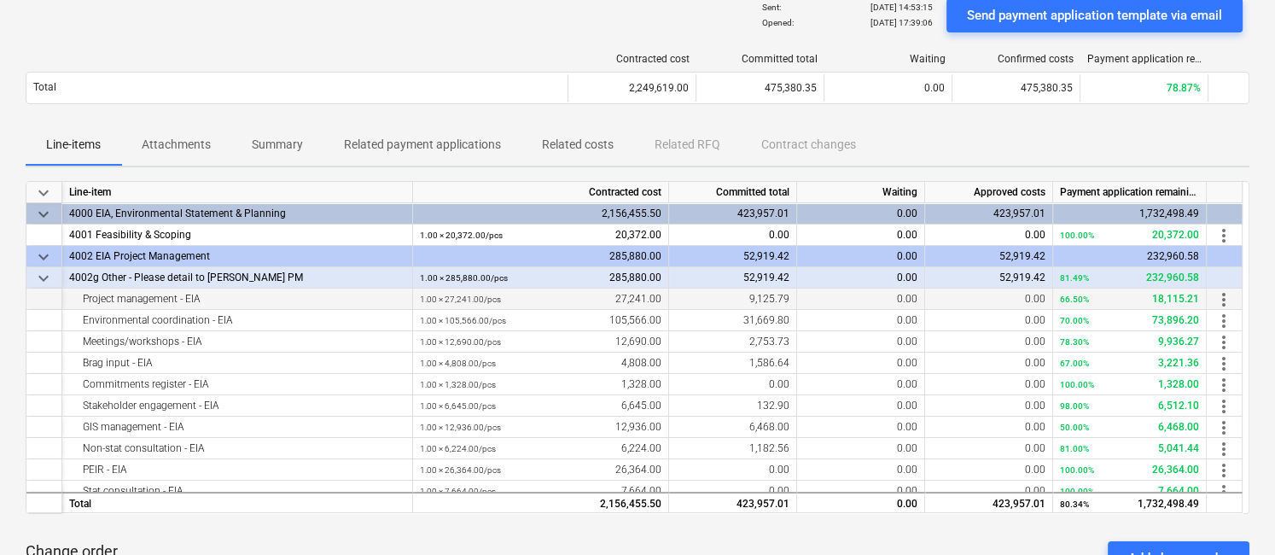
click at [324, 300] on div "Project management - EIA" at bounding box center [237, 298] width 336 height 21
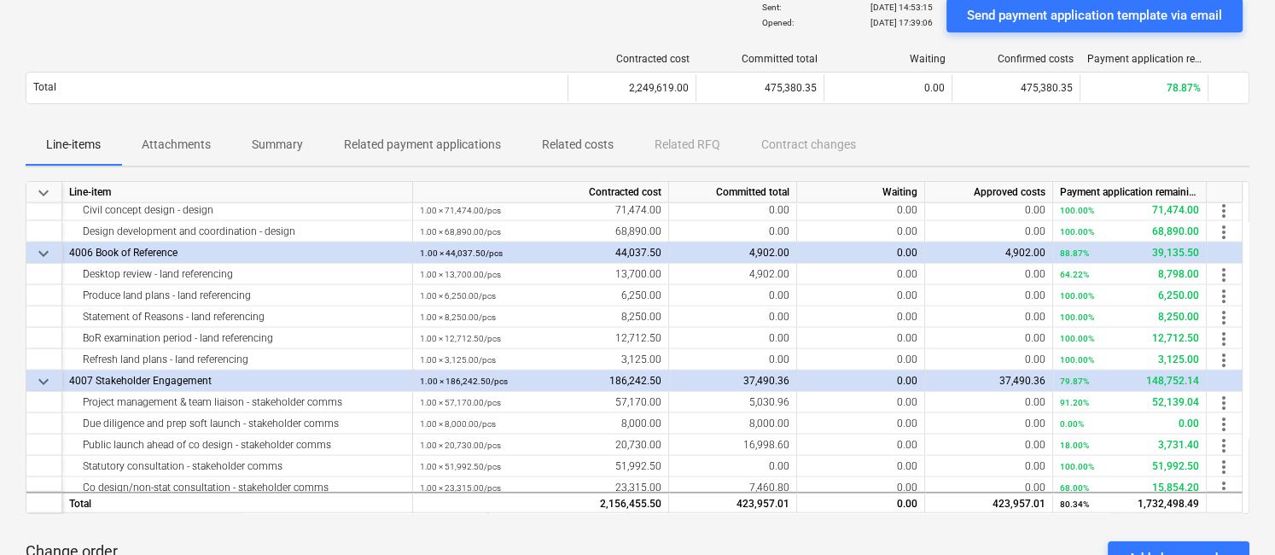
scroll to position [4105, 0]
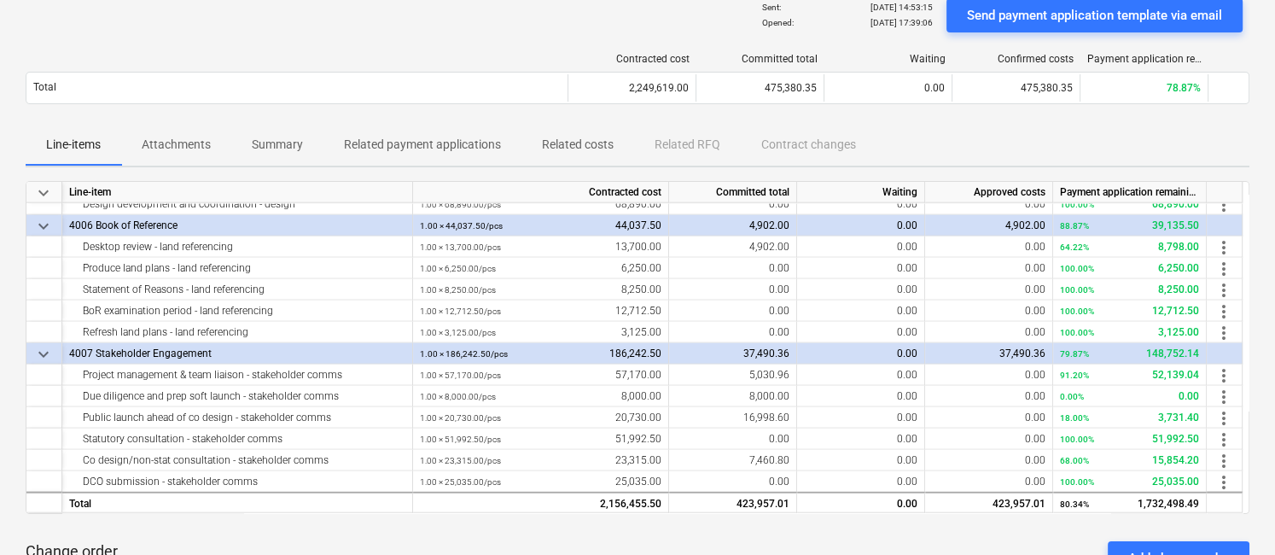
click at [279, 144] on p "Summary" at bounding box center [277, 145] width 51 height 18
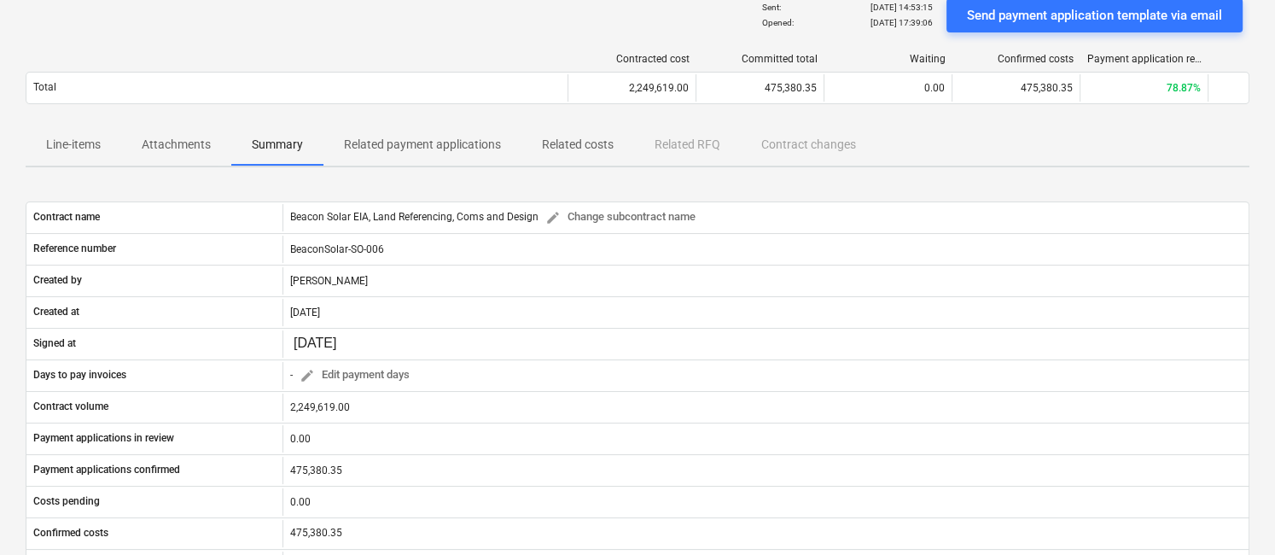
click at [68, 141] on p "Line-items" at bounding box center [73, 145] width 55 height 18
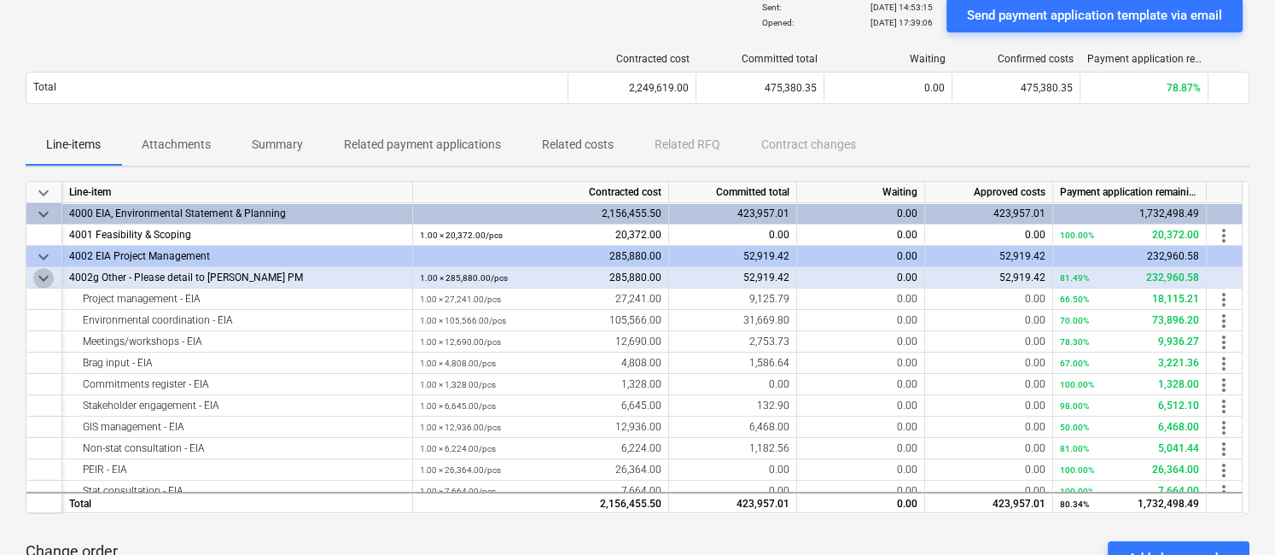
click at [40, 277] on span "keyboard_arrow_down" at bounding box center [43, 278] width 20 height 20
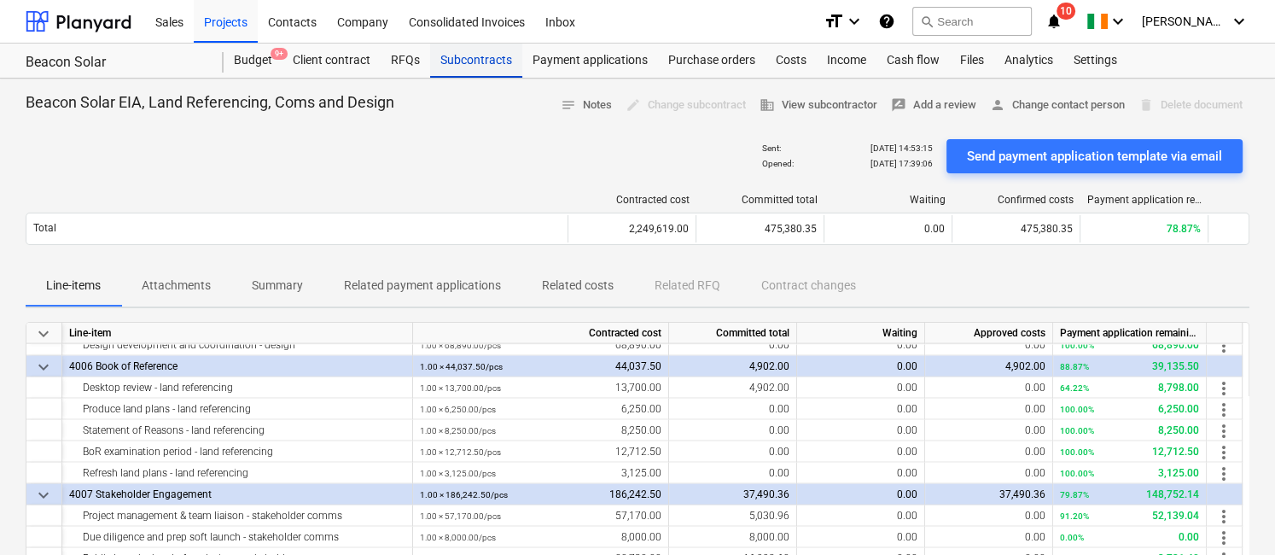
click at [486, 65] on div "Subcontracts" at bounding box center [476, 61] width 92 height 34
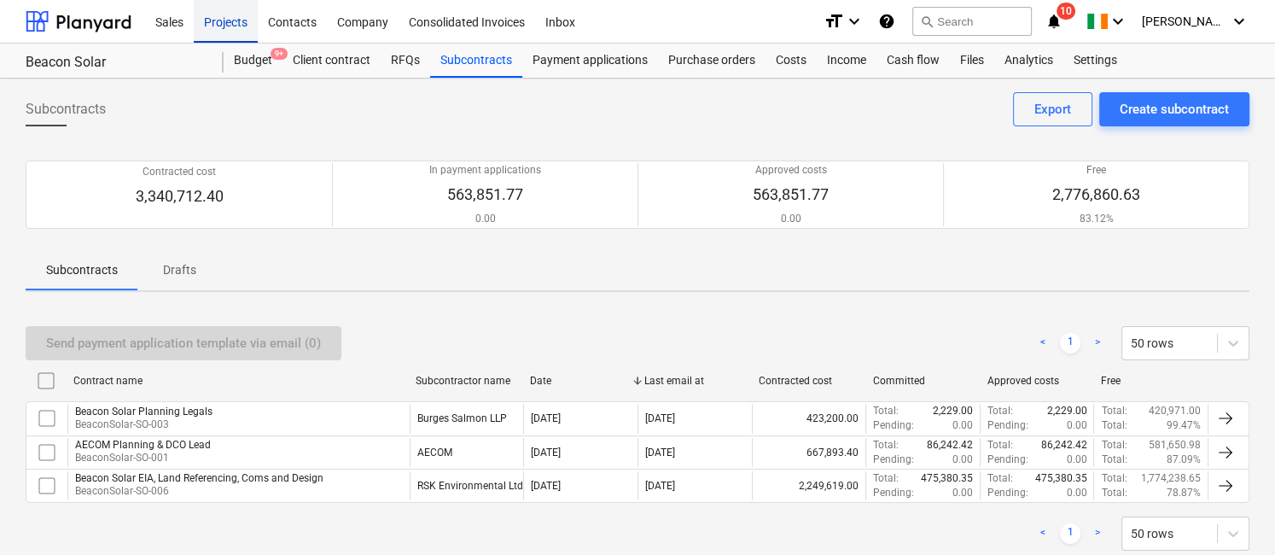
click at [227, 21] on div "Projects" at bounding box center [226, 21] width 64 height 44
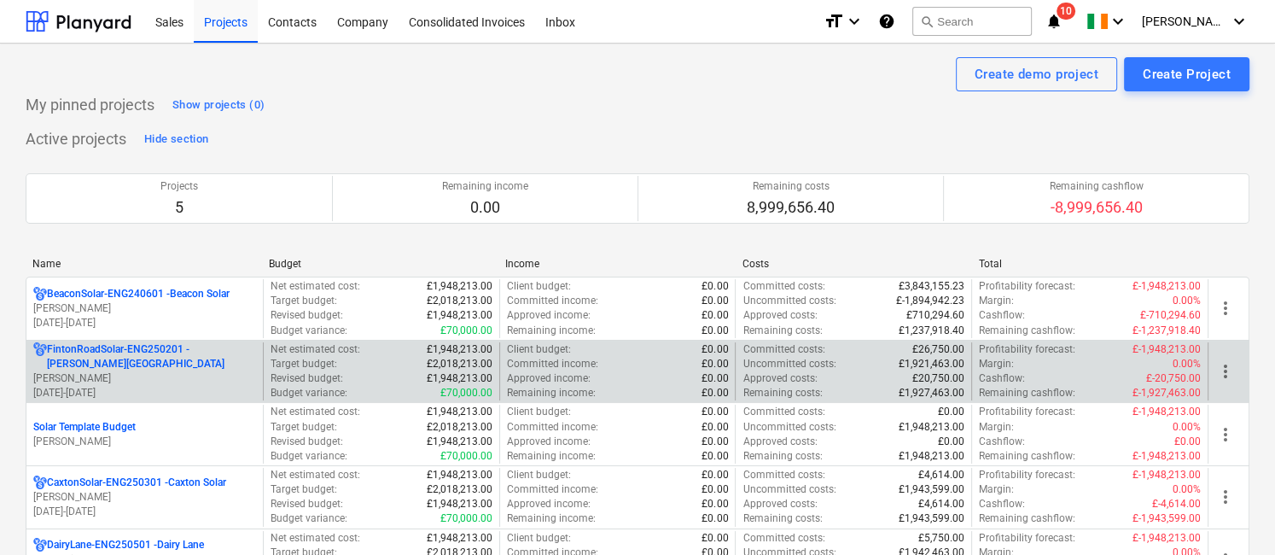
click at [113, 352] on p "FintonRoadSolar-ENG250201 - [PERSON_NAME][GEOGRAPHIC_DATA]" at bounding box center [151, 356] width 209 height 29
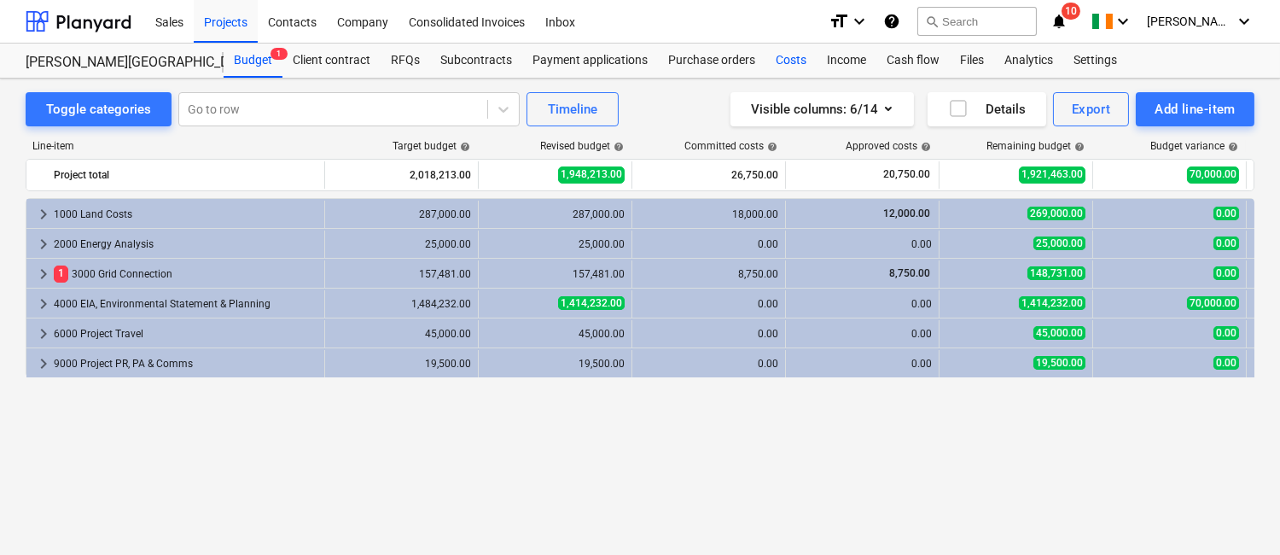
click at [777, 55] on div "Costs" at bounding box center [790, 61] width 51 height 34
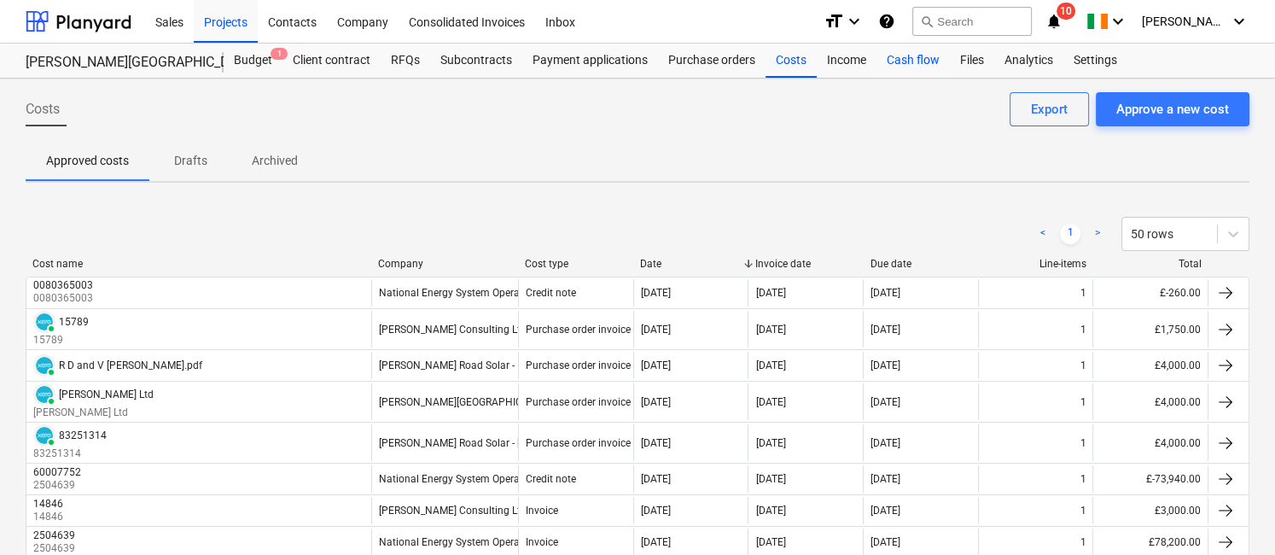
click at [911, 59] on div "Cash flow" at bounding box center [912, 61] width 73 height 34
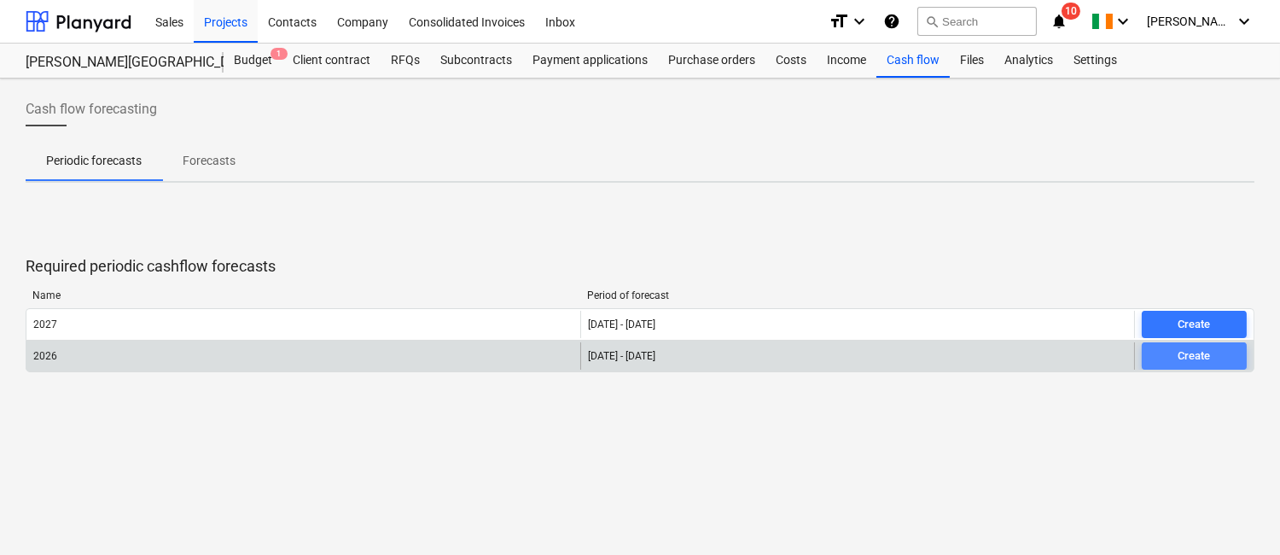
click at [1189, 355] on div "Create" at bounding box center [1194, 356] width 32 height 20
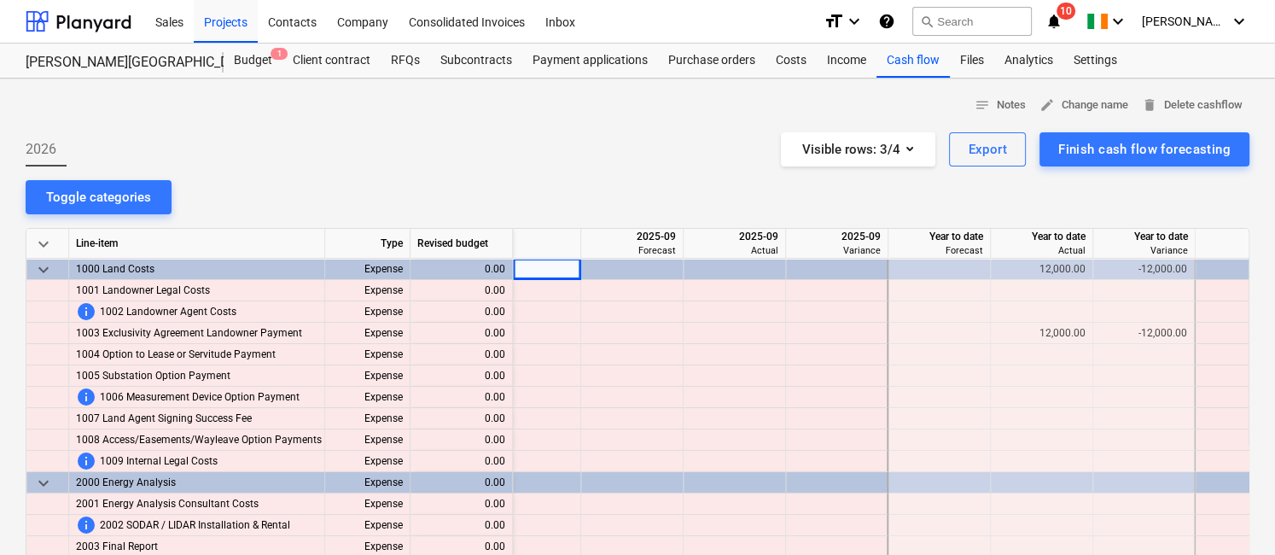
scroll to position [0, 1877]
click at [92, 209] on button "Toggle categories" at bounding box center [99, 197] width 146 height 34
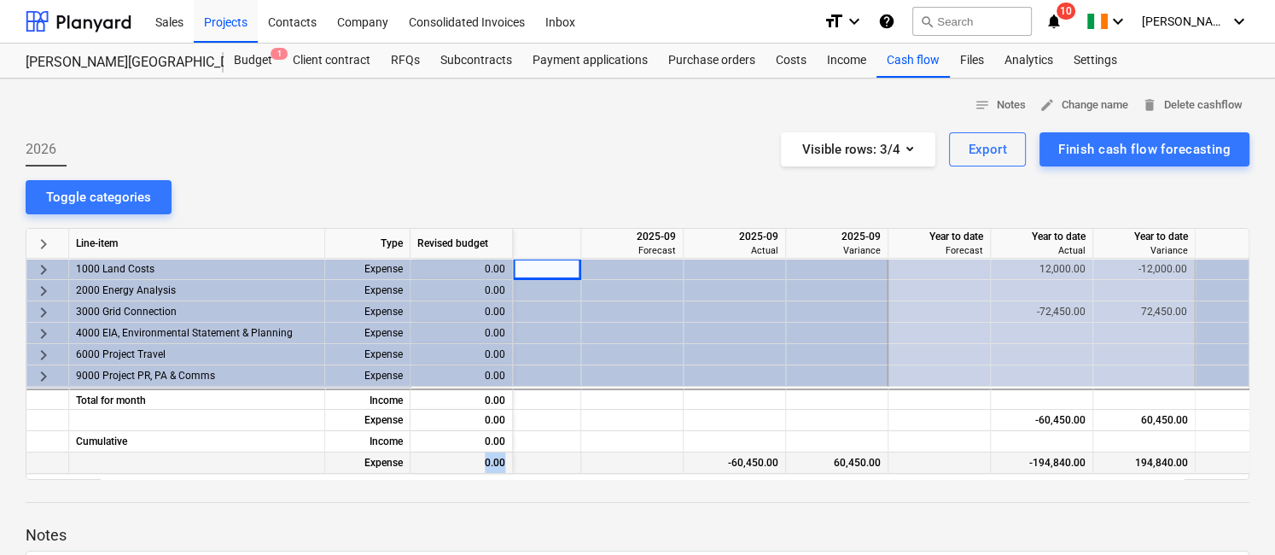
drag, startPoint x: 644, startPoint y: 471, endPoint x: 419, endPoint y: 470, distance: 225.3
click at [0, 0] on div "Expense 0.00 60,450.00 -60,450.00 60,450.00 -194,840.00 194,840.00" at bounding box center [0, 0] width 0 height 0
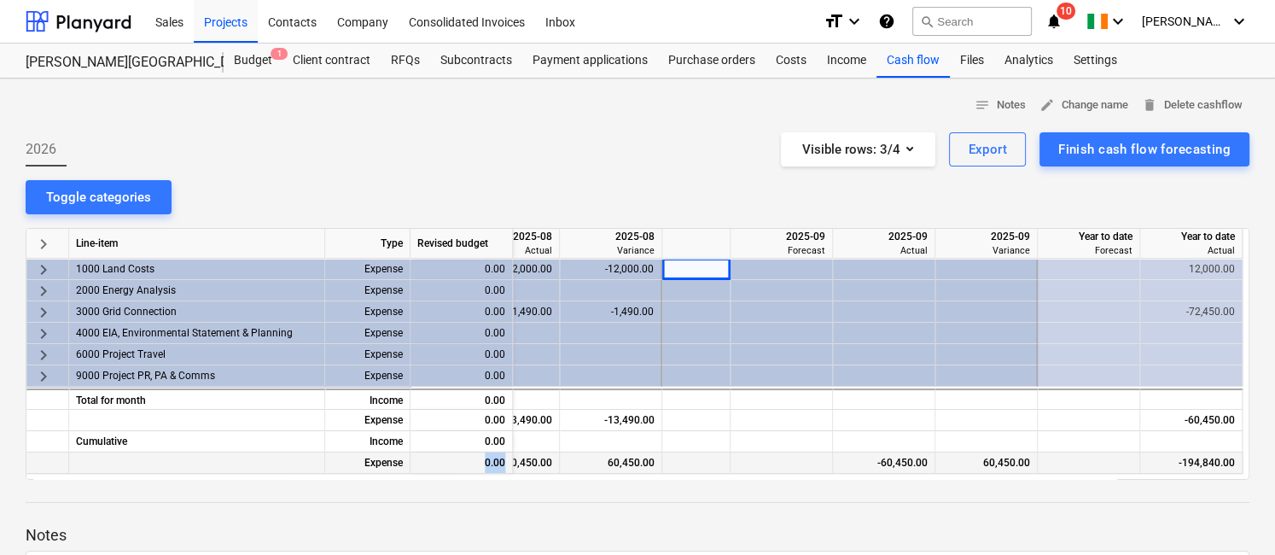
scroll to position [0, 1515]
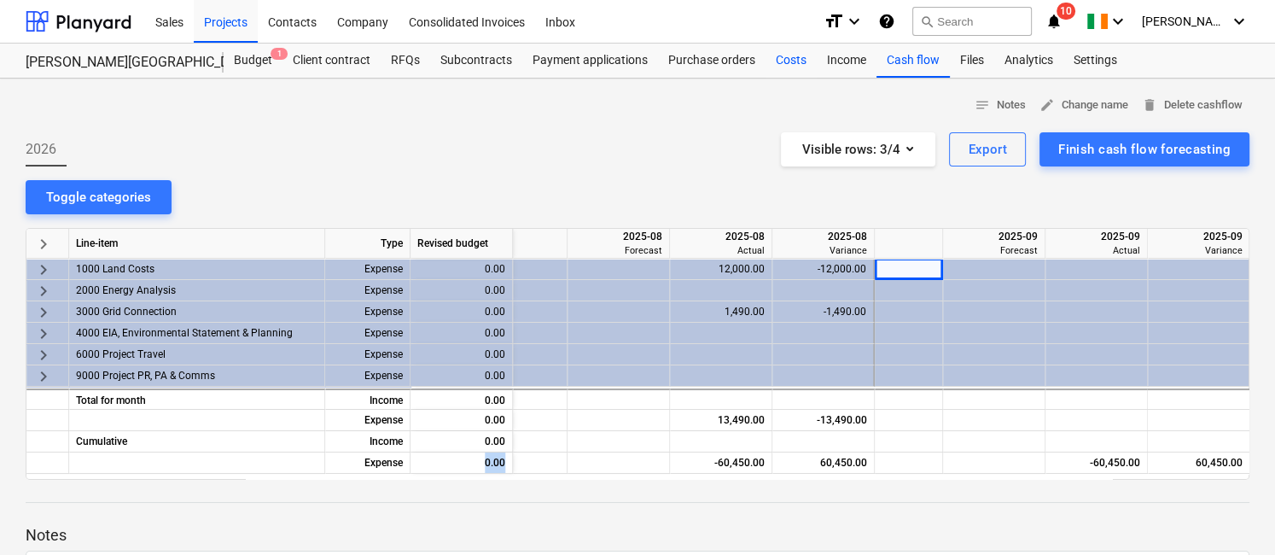
click at [787, 62] on div "Costs" at bounding box center [790, 61] width 51 height 34
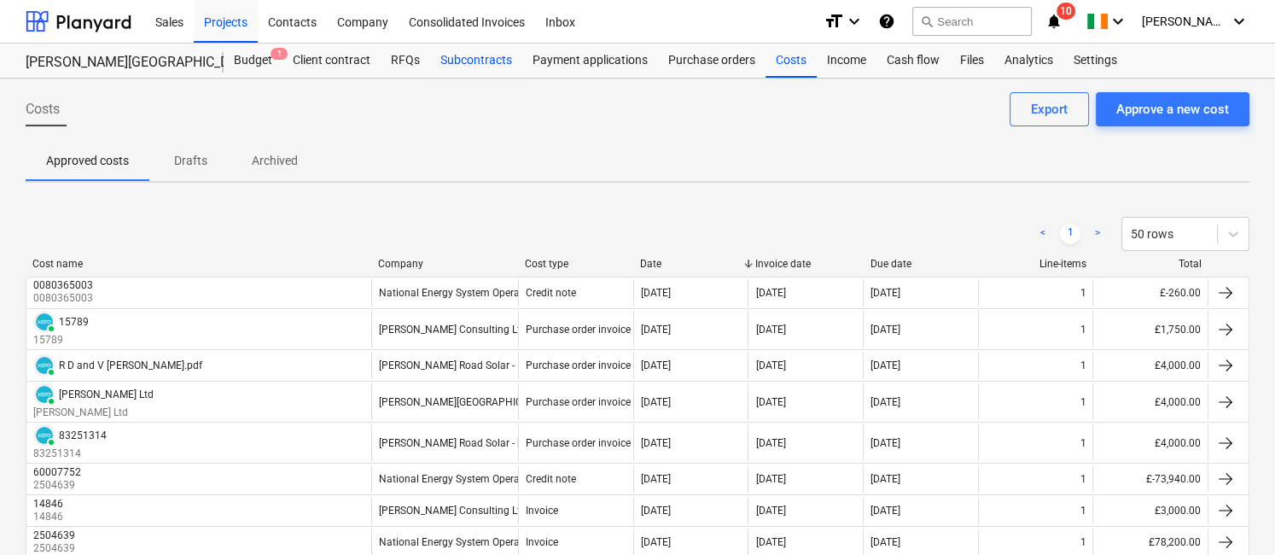
click at [453, 55] on div "Subcontracts" at bounding box center [476, 61] width 92 height 34
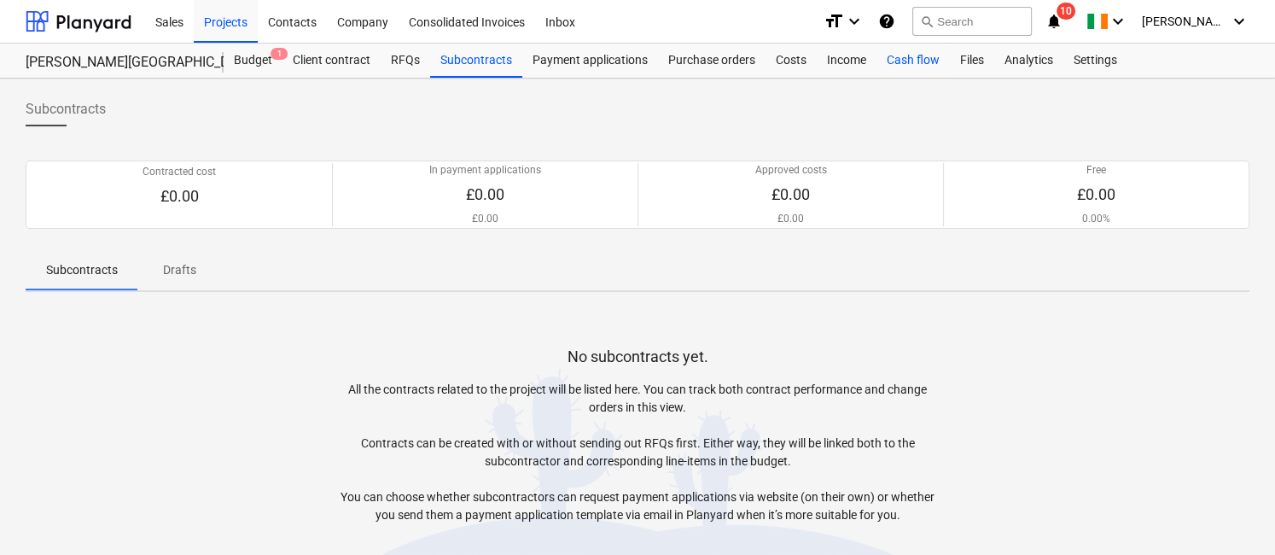
click at [916, 64] on div "Cash flow" at bounding box center [912, 61] width 73 height 34
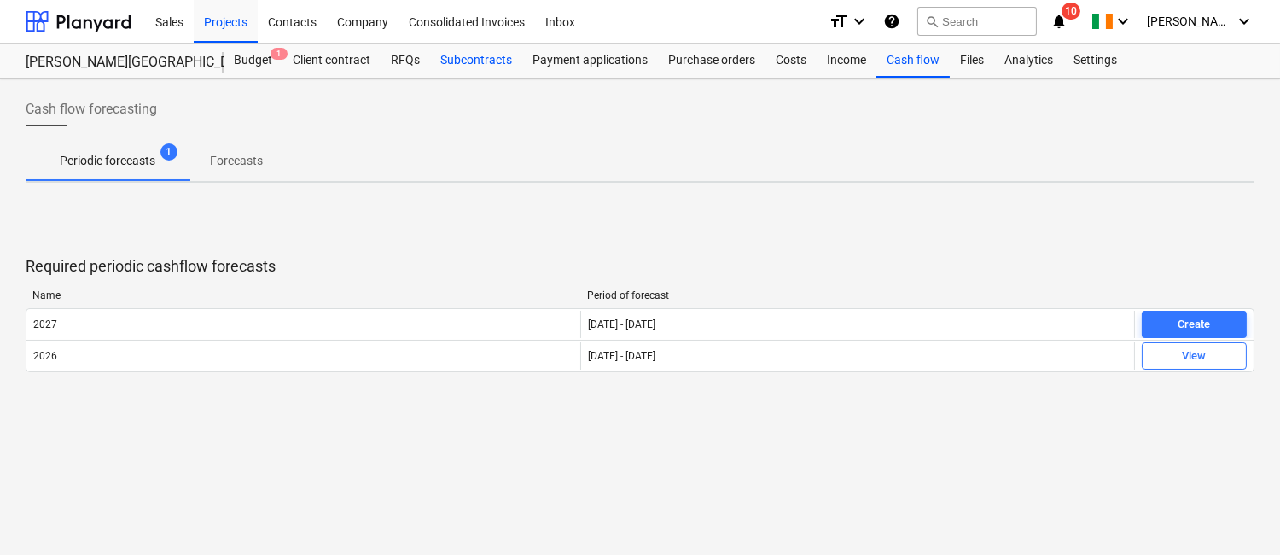
click at [470, 58] on div "Subcontracts" at bounding box center [476, 61] width 92 height 34
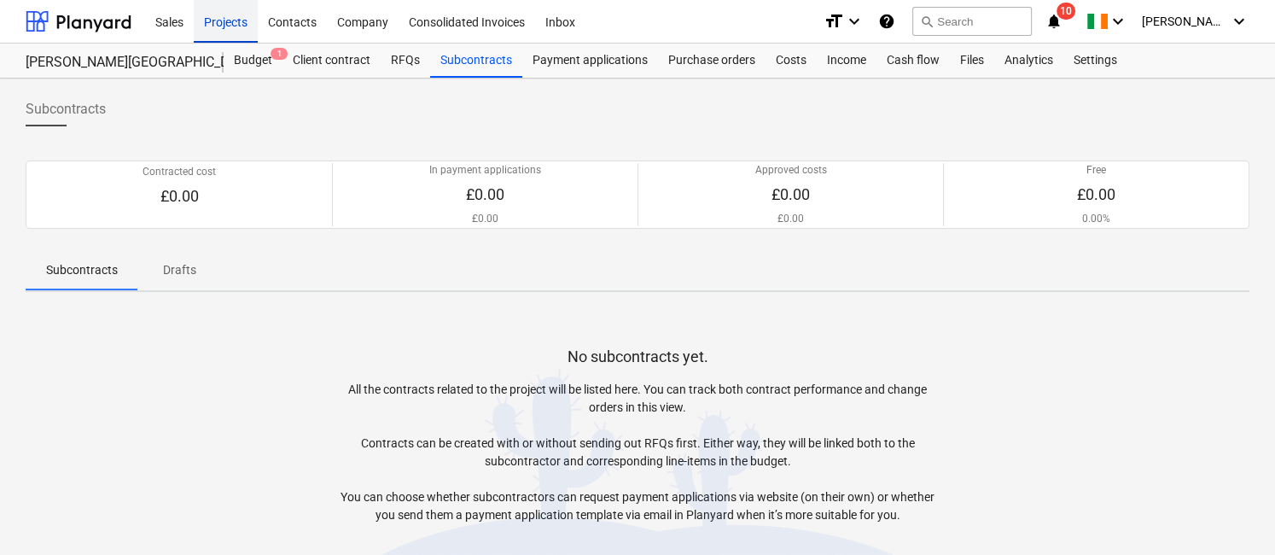
click at [232, 16] on div "Projects" at bounding box center [226, 21] width 64 height 44
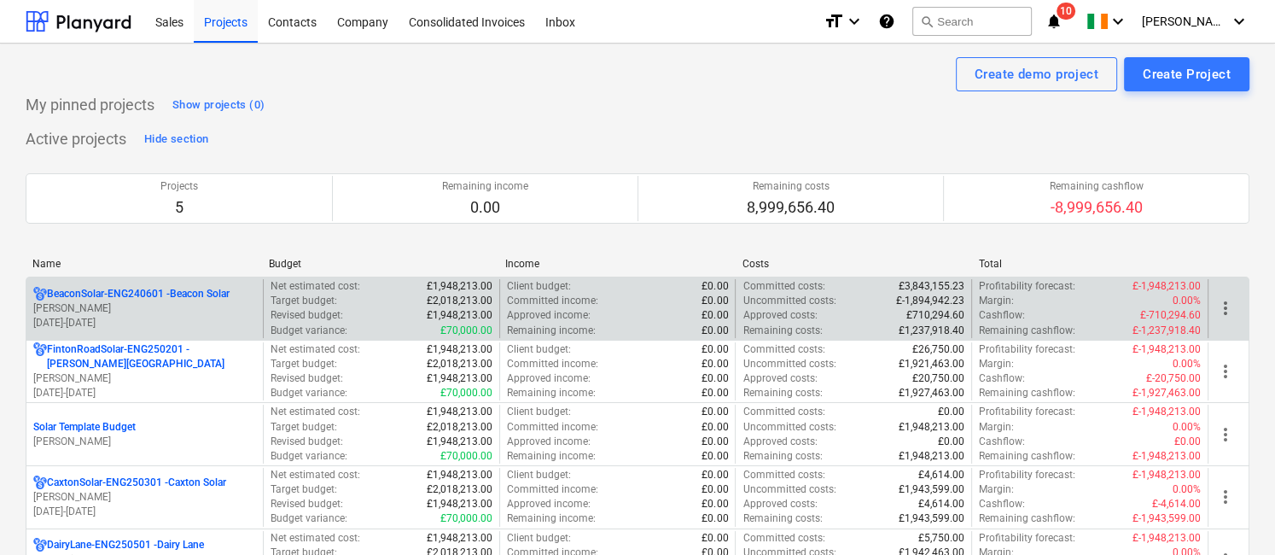
click at [124, 298] on p "BeaconSolar-ENG240601 - Beacon Solar" at bounding box center [138, 294] width 183 height 15
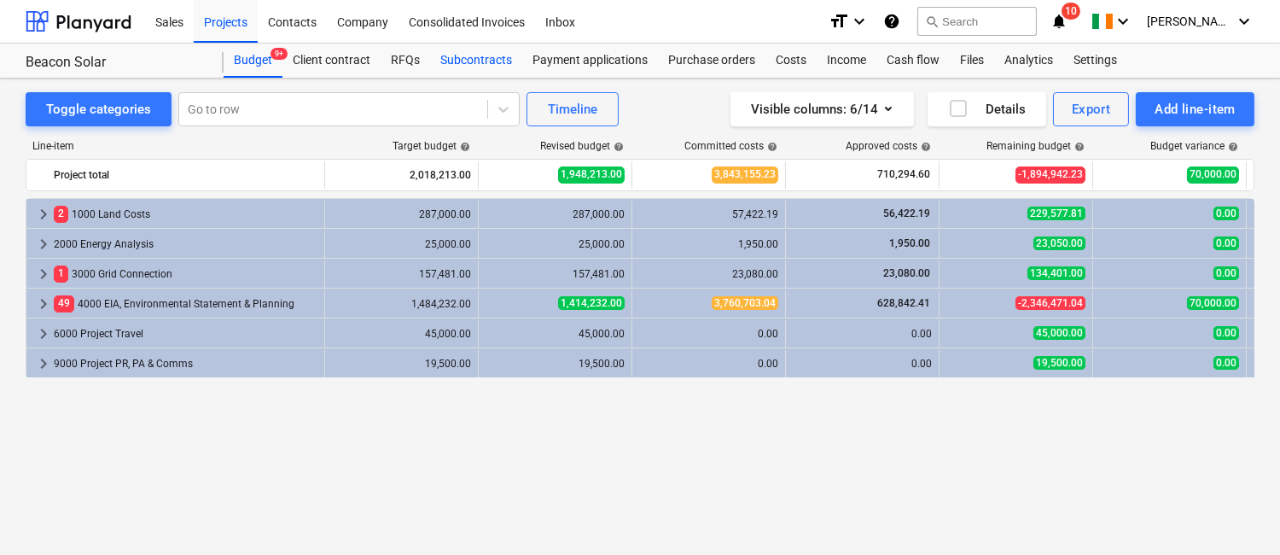
click at [487, 57] on div "Subcontracts" at bounding box center [476, 61] width 92 height 34
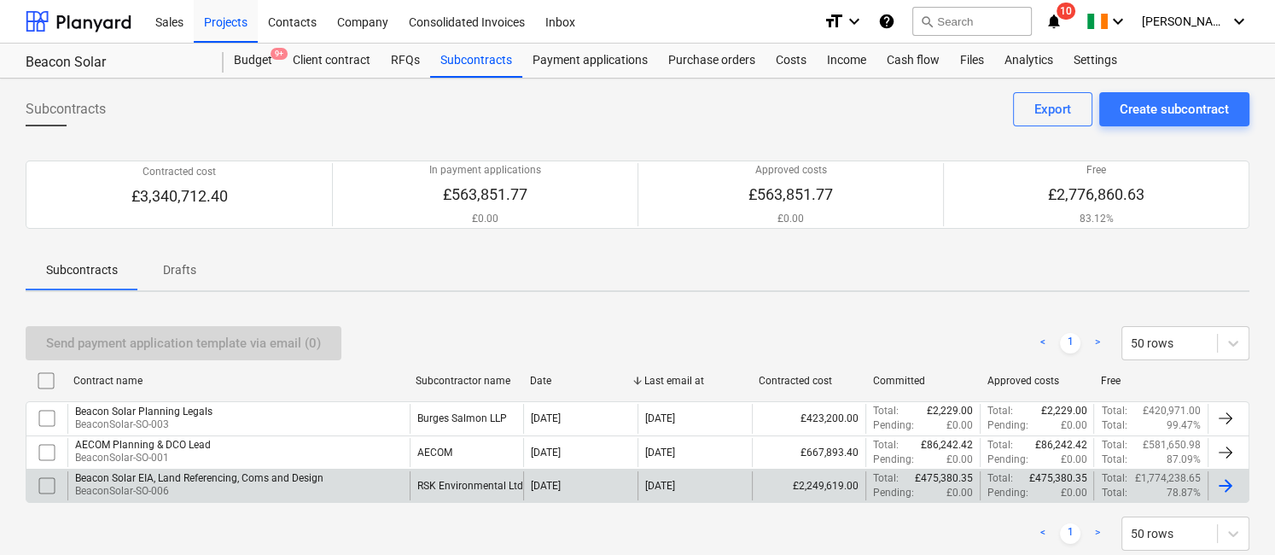
click at [446, 481] on div "RSK Environmental Ltd" at bounding box center [470, 486] width 106 height 12
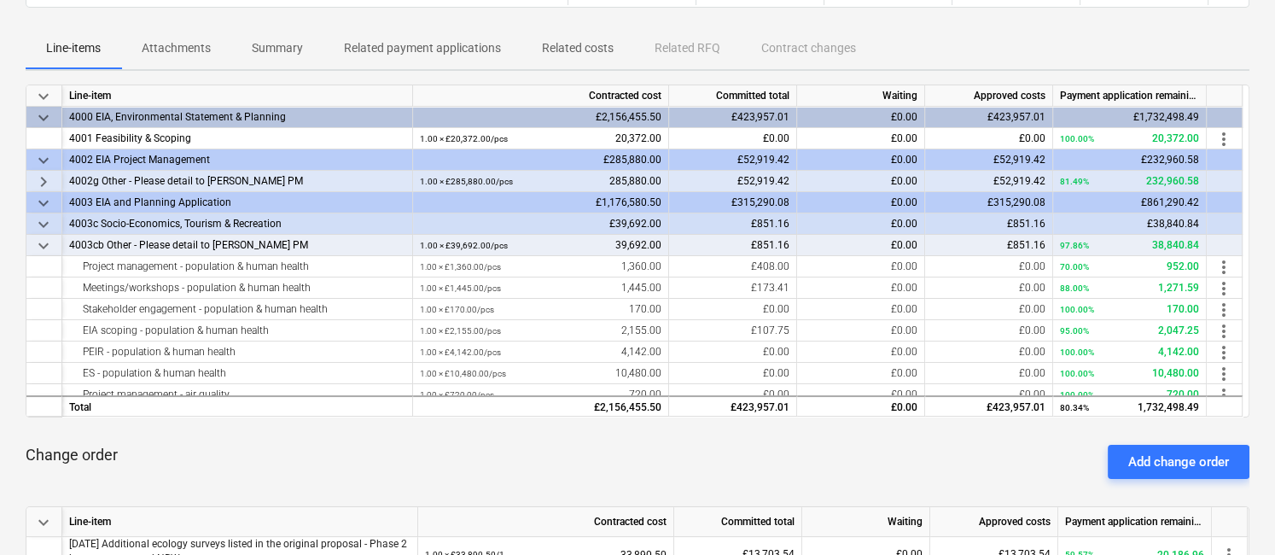
scroll to position [244, 0]
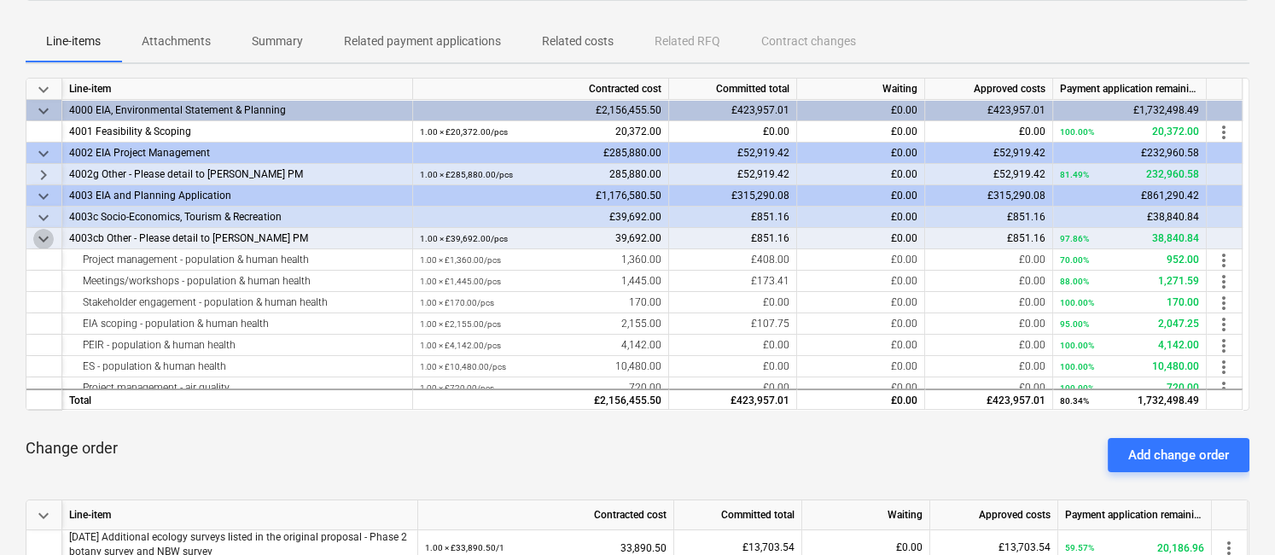
click at [44, 236] on span "keyboard_arrow_down" at bounding box center [43, 239] width 20 height 20
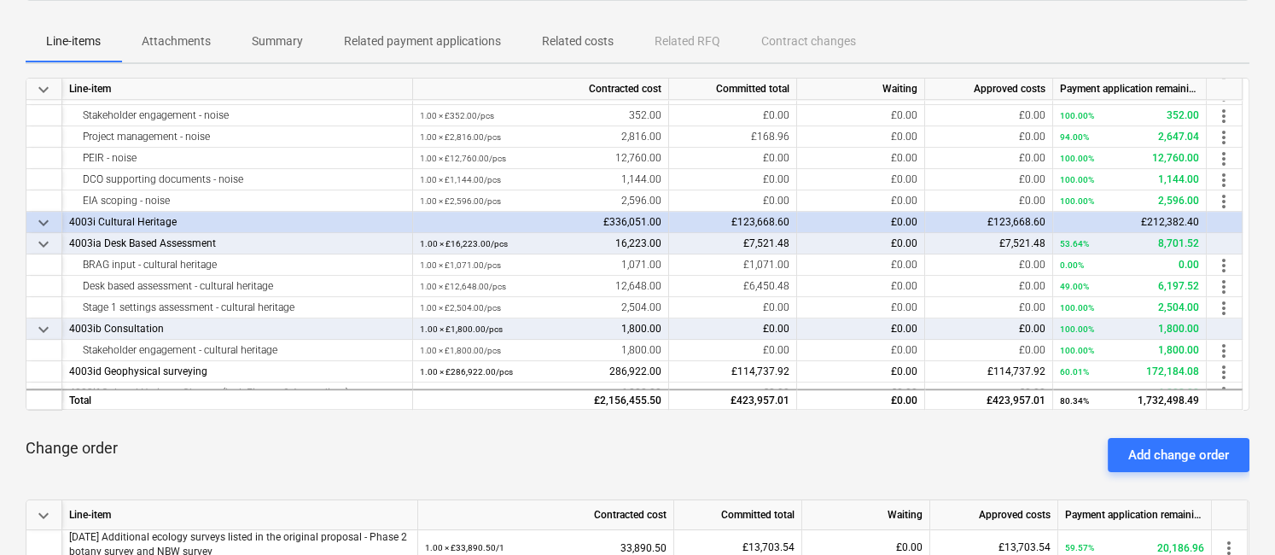
scroll to position [1412, 0]
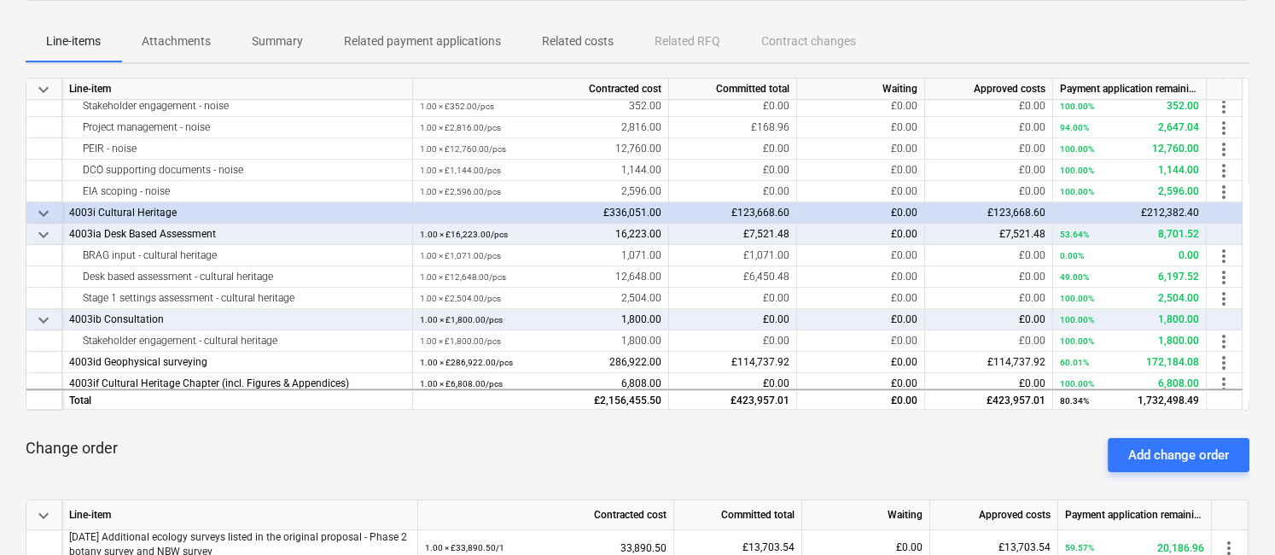
click at [37, 205] on span "keyboard_arrow_down" at bounding box center [43, 213] width 20 height 20
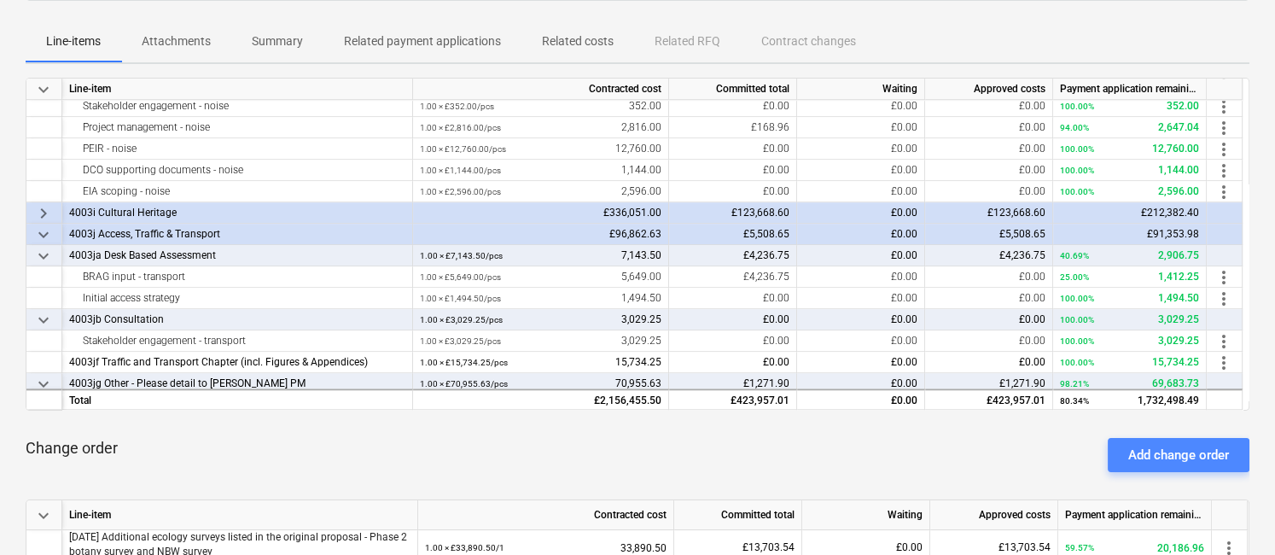
click at [1162, 449] on div "Add change order" at bounding box center [1178, 455] width 101 height 22
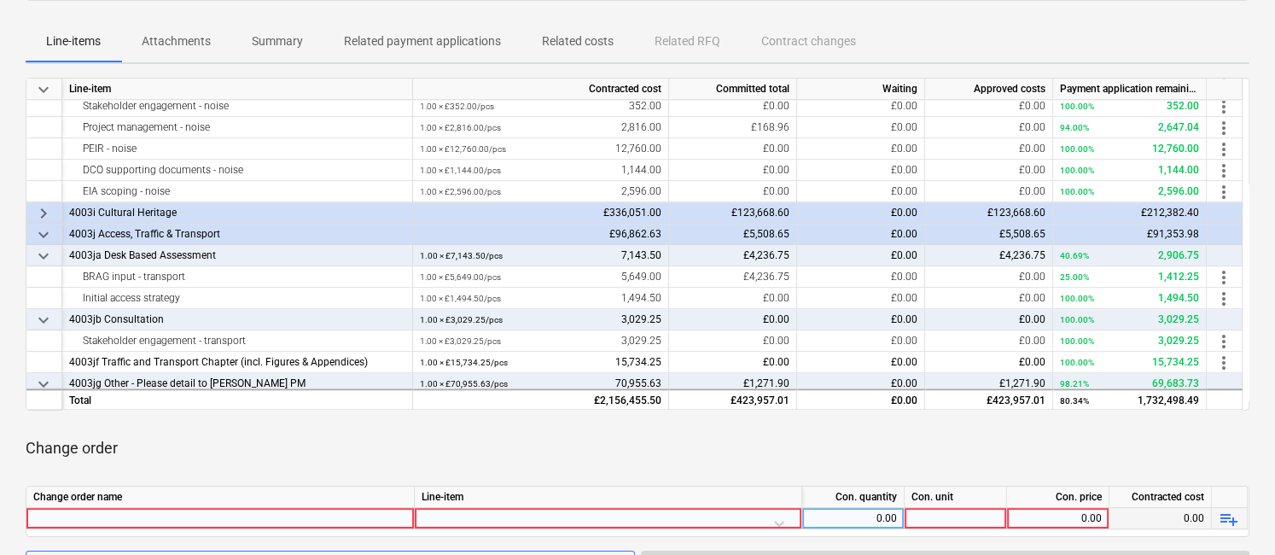
click at [375, 520] on div at bounding box center [220, 518] width 374 height 20
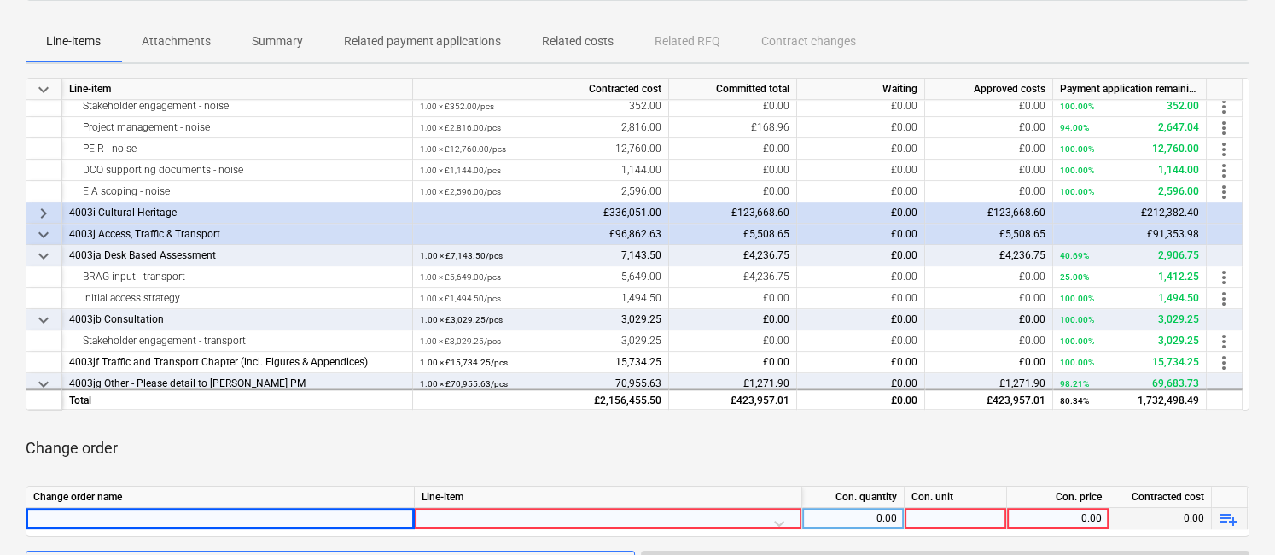
click at [453, 514] on div at bounding box center [607, 523] width 373 height 30
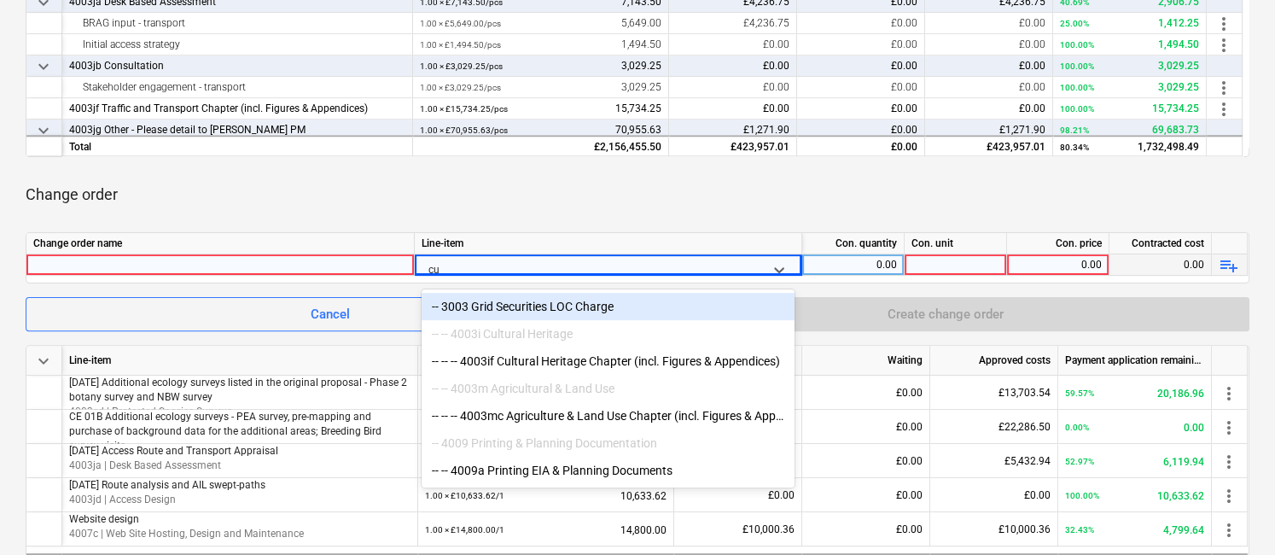
type input "cul"
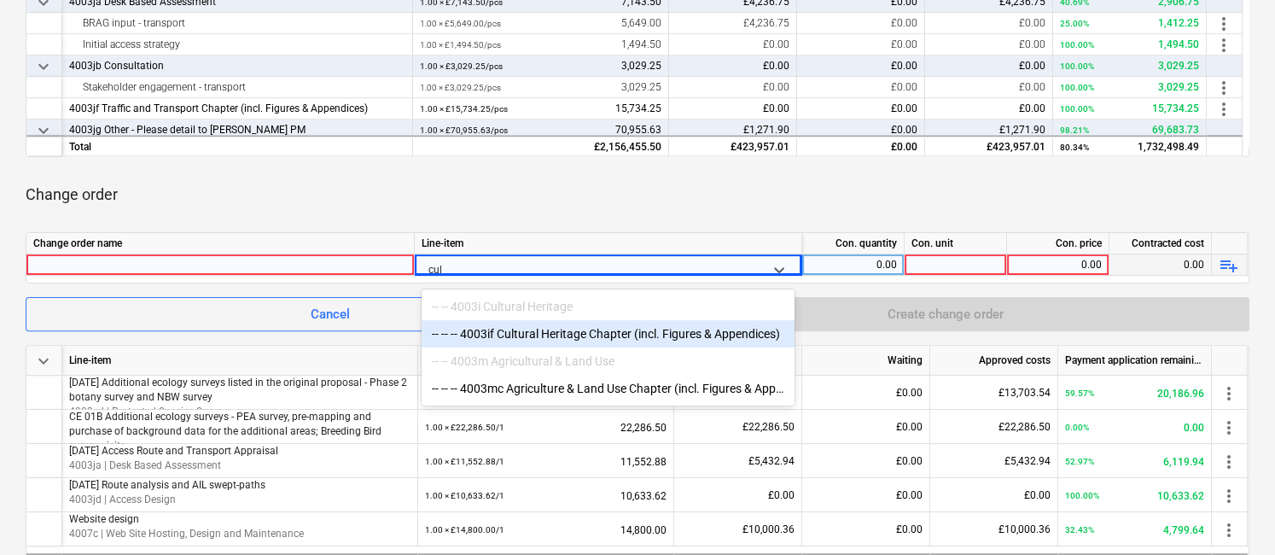
click at [665, 331] on div "-- -- -- 4003if Cultural Heritage Chapter (incl. Figures & Appendices)" at bounding box center [607, 333] width 373 height 27
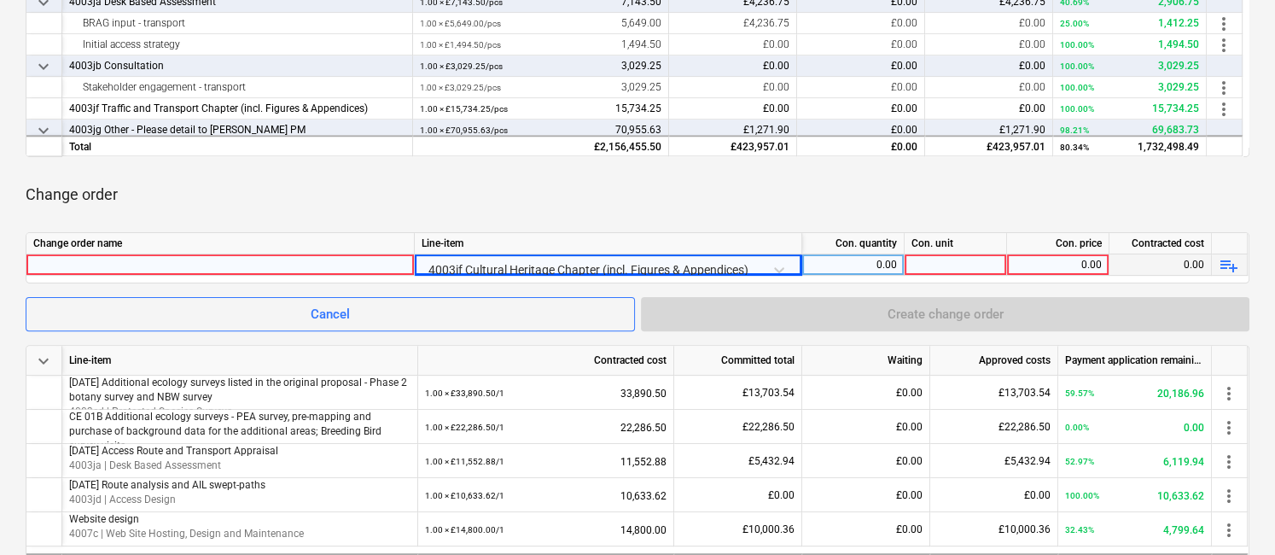
click at [352, 267] on div at bounding box center [220, 264] width 374 height 20
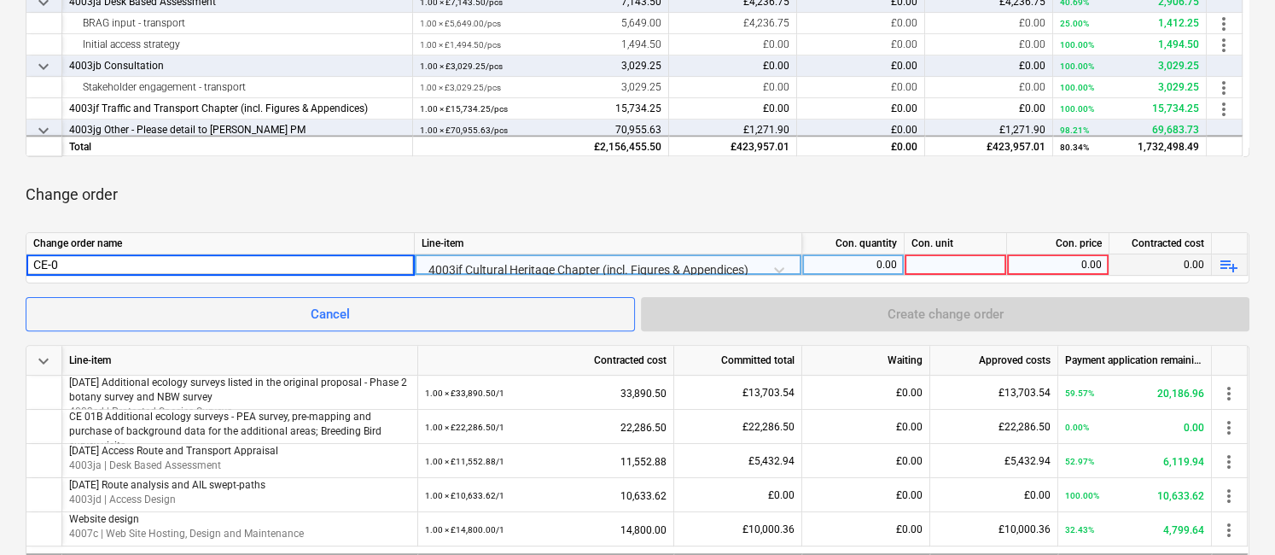
type input "CE-03"
click at [965, 268] on div at bounding box center [955, 264] width 102 height 21
click at [1026, 259] on div "0.00" at bounding box center [1058, 264] width 88 height 21
type input "59472"
click at [956, 259] on div at bounding box center [955, 264] width 102 height 21
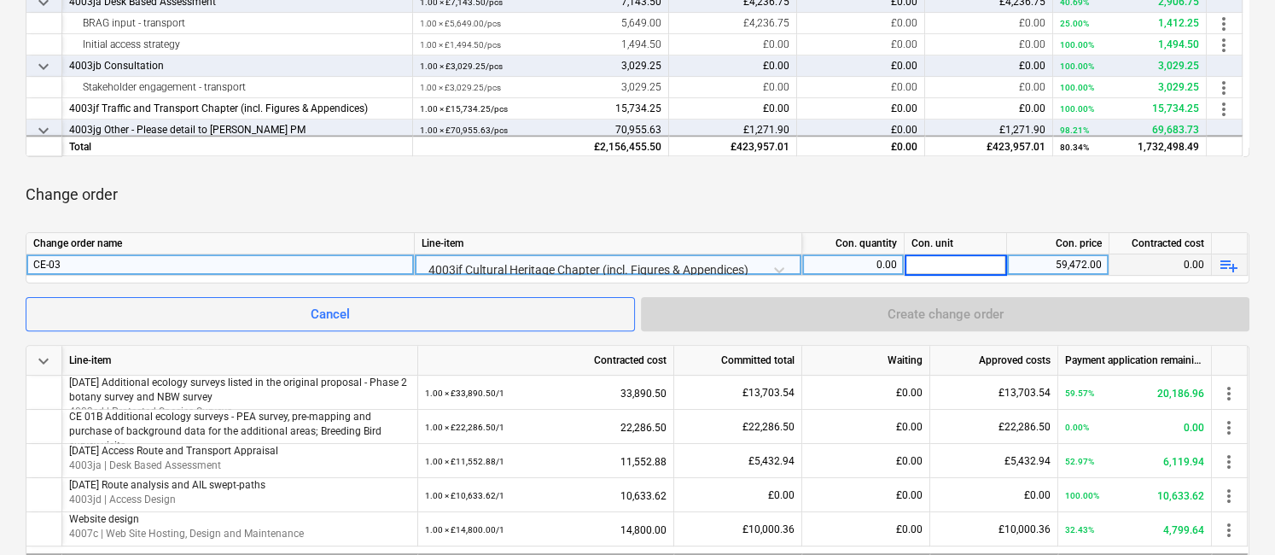
click at [986, 267] on input at bounding box center [955, 264] width 102 height 20
type input "-1"
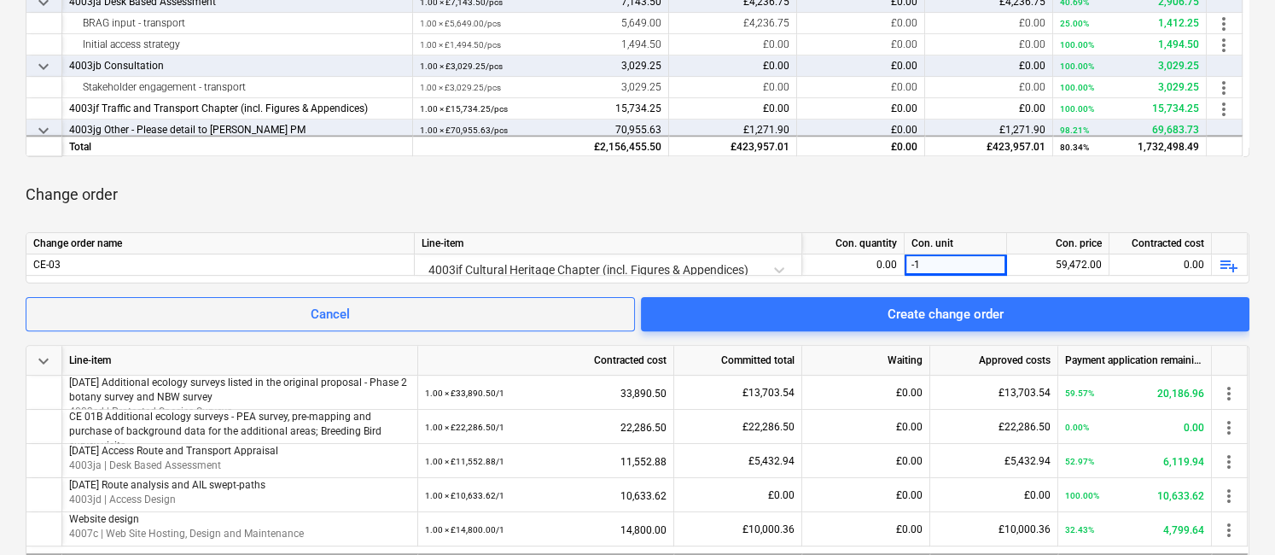
click at [1007, 190] on div "Change order" at bounding box center [638, 195] width 1224 height 48
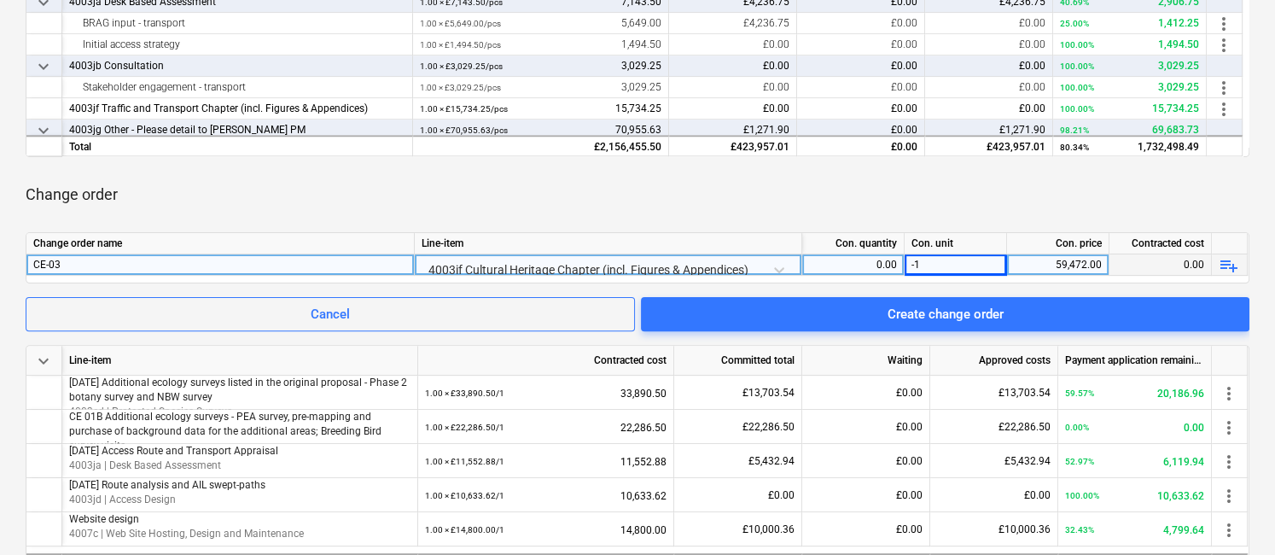
click at [868, 263] on div "0.00" at bounding box center [853, 264] width 88 height 21
drag, startPoint x: 929, startPoint y: 265, endPoint x: 898, endPoint y: 263, distance: 31.7
click at [0, 0] on div "CE-03 4003if Cultural Heritage Chapter (incl. Figures & Appendices) 0.00 -1 59,…" at bounding box center [0, 0] width 0 height 0
click at [946, 259] on div "-1" at bounding box center [955, 264] width 102 height 21
type input "pcs"
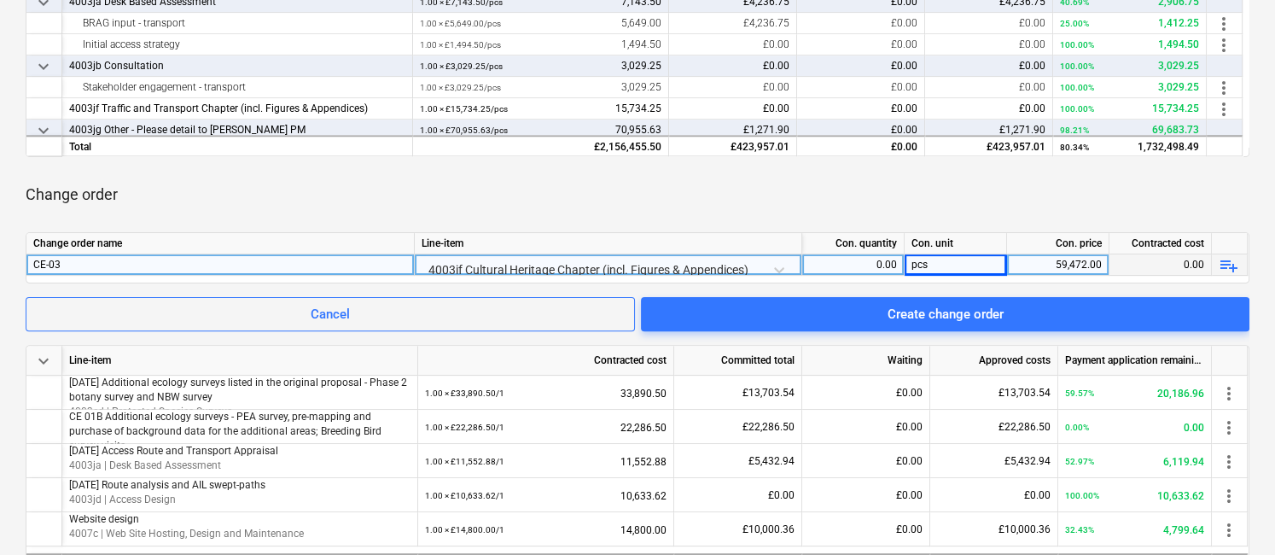
click at [843, 259] on div "0.00" at bounding box center [853, 264] width 88 height 21
type input "-1"
click at [796, 195] on div "Change order" at bounding box center [638, 195] width 1224 height 48
click at [1009, 181] on div "Change order" at bounding box center [638, 195] width 1224 height 48
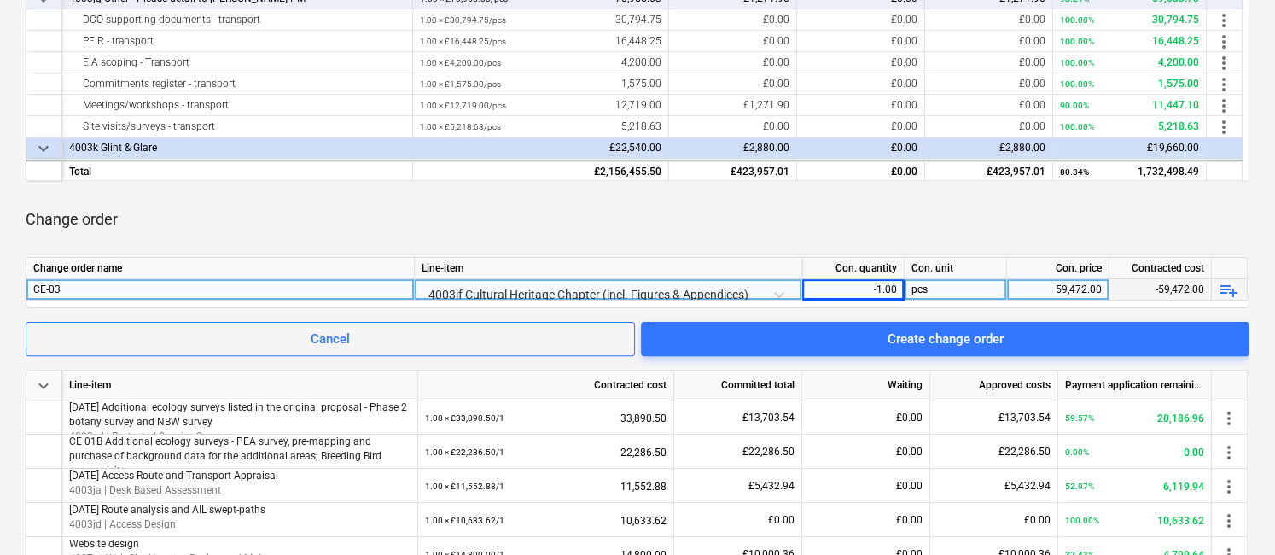
scroll to position [444, 0]
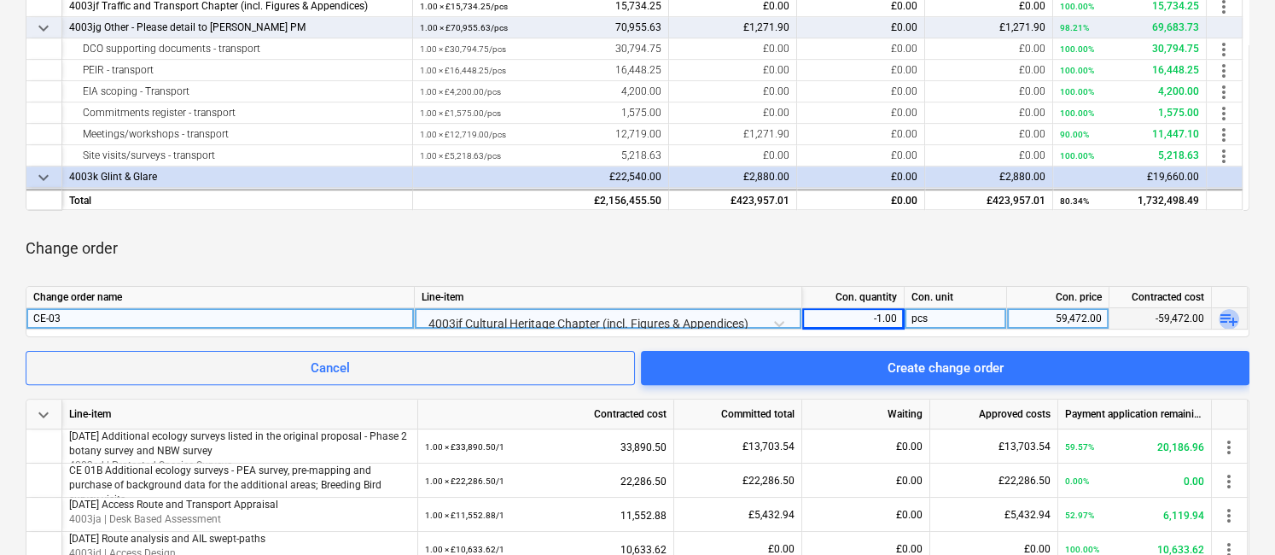
click at [1229, 318] on span "playlist_add" at bounding box center [1228, 319] width 20 height 20
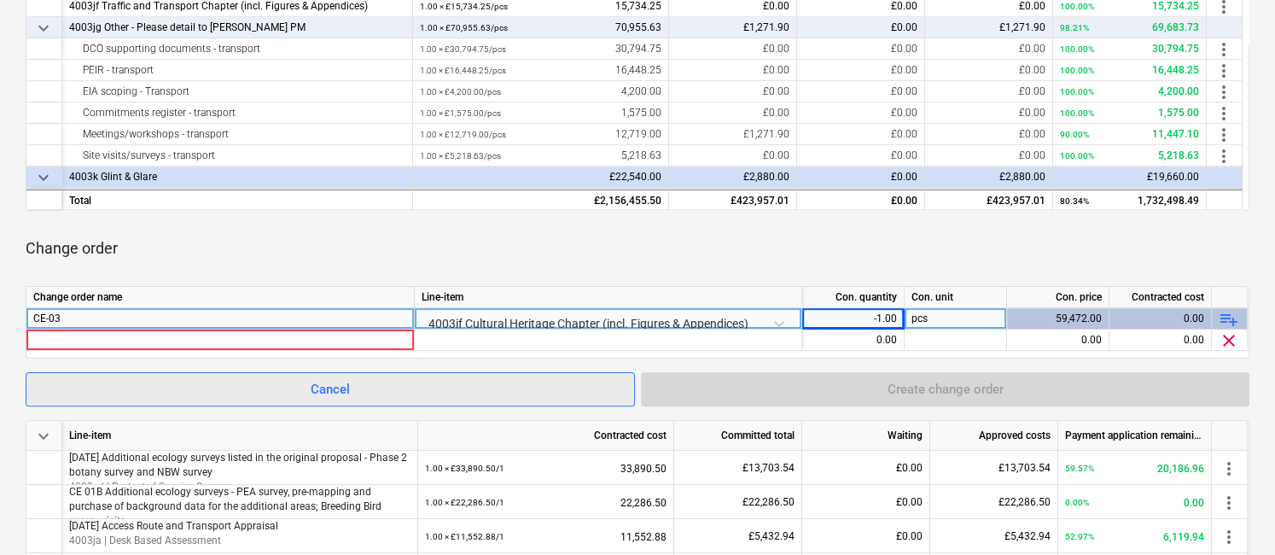
click at [541, 378] on span "Cancel" at bounding box center [330, 389] width 567 height 22
